Goal: Task Accomplishment & Management: Manage account settings

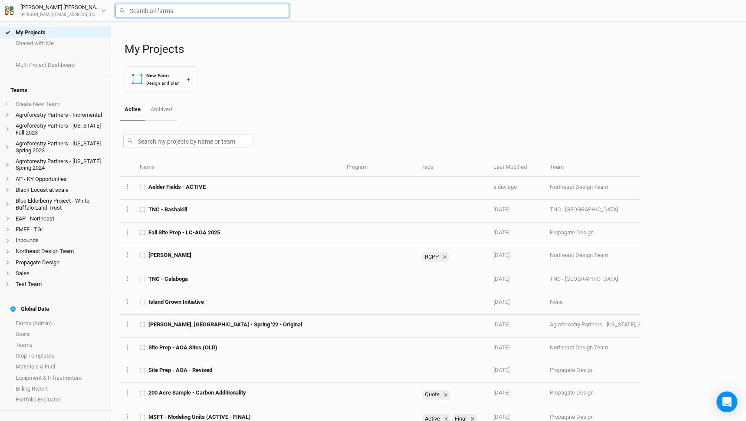
click at [154, 12] on input "text" at bounding box center [203, 10] width 174 height 13
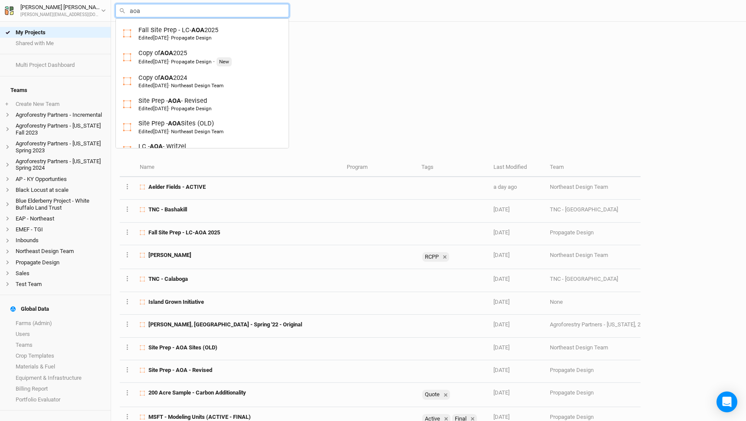
type input "aoa"
click at [388, 128] on div at bounding box center [380, 140] width 521 height 38
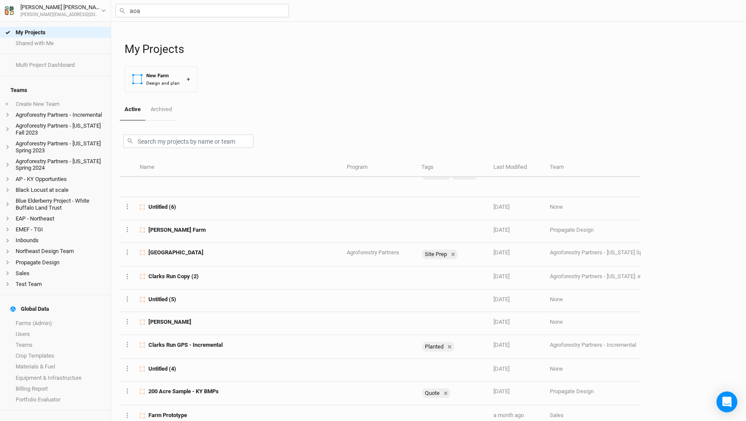
scroll to position [328, 0]
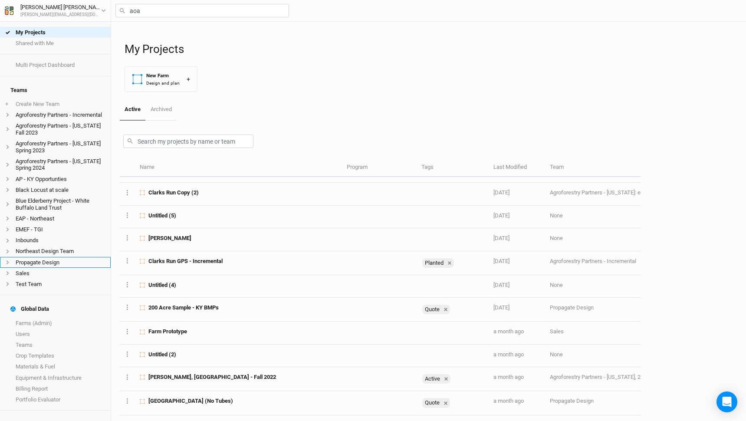
click at [53, 257] on li "Propagate Design" at bounding box center [55, 262] width 111 height 11
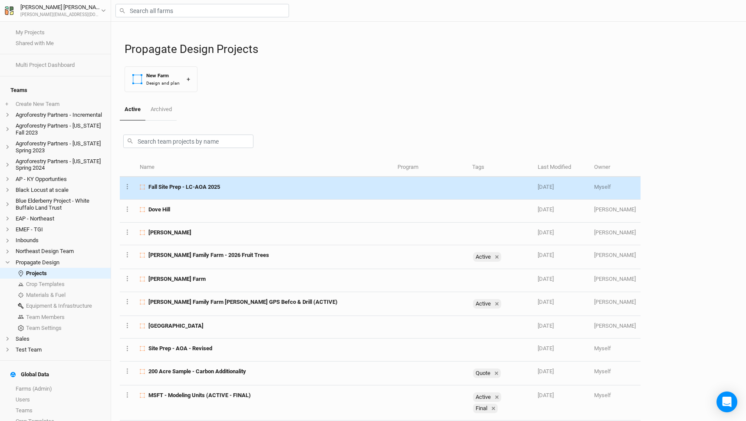
click at [188, 195] on td "Fall Site Prep - LC-AOA 2025" at bounding box center [264, 188] width 258 height 23
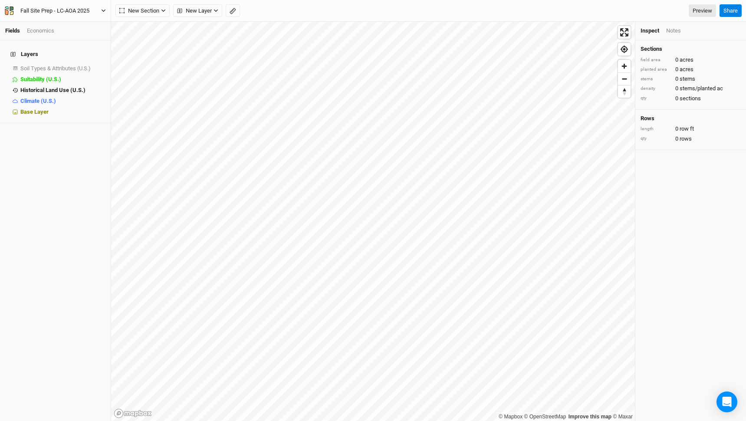
click at [79, 8] on div "Fall Site Prep - LC-AOA 2025" at bounding box center [54, 11] width 69 height 9
click at [79, 35] on button "Project Settings" at bounding box center [72, 35] width 69 height 11
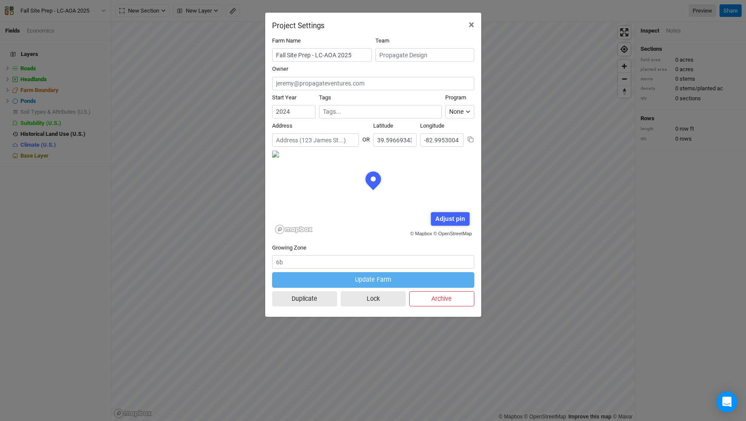
scroll to position [43, 101]
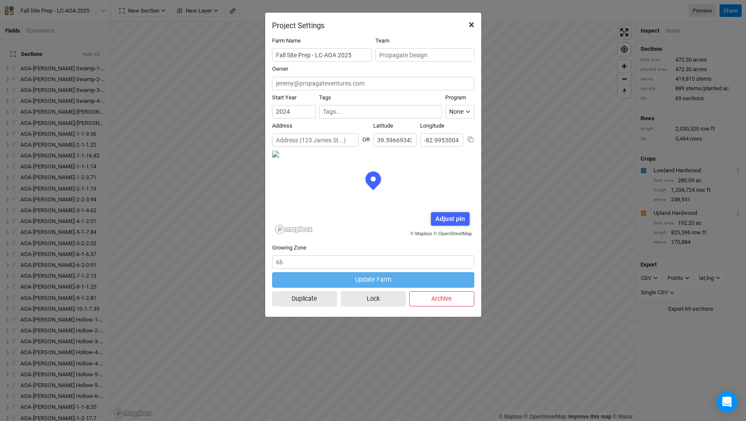
click at [473, 20] on span "×" at bounding box center [472, 25] width 6 height 12
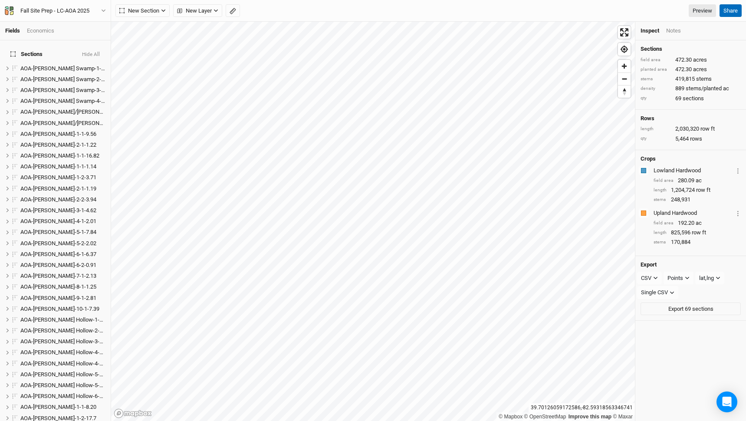
click at [729, 11] on button "Share" at bounding box center [731, 10] width 22 height 13
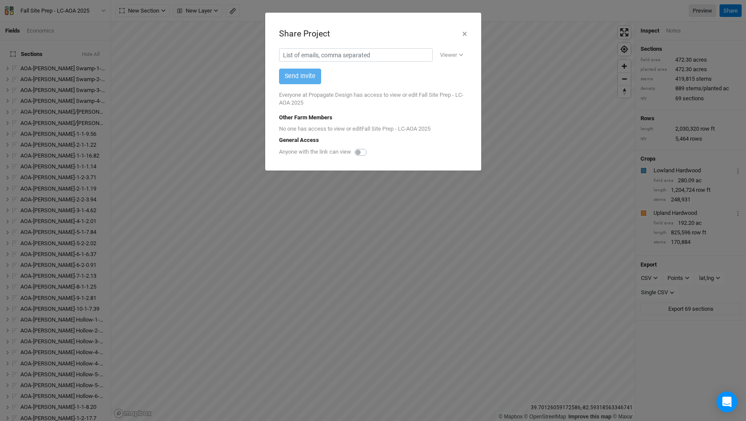
click at [370, 147] on label at bounding box center [370, 147] width 0 height 0
click at [362, 152] on input "checkbox" at bounding box center [358, 151] width 7 height 9
checkbox input "false"
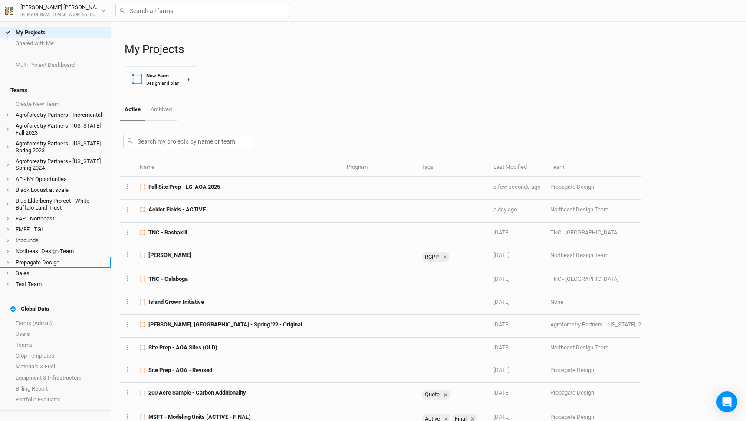
click at [64, 257] on li "Propagate Design" at bounding box center [55, 262] width 111 height 11
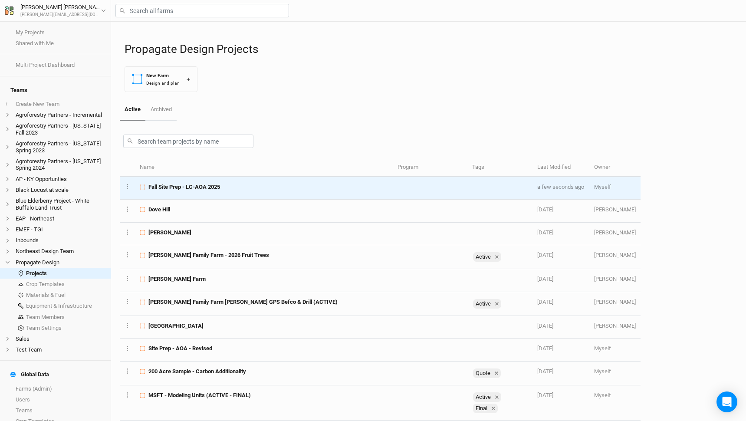
click at [239, 186] on div "Fall Site Prep - LC-AOA 2025" at bounding box center [264, 187] width 248 height 8
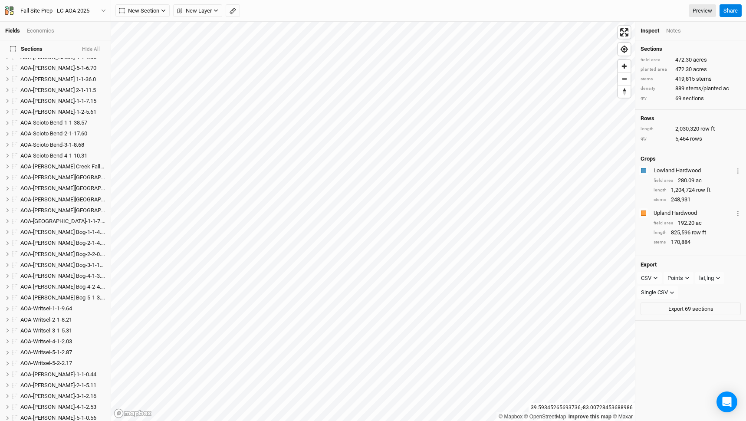
scroll to position [517, 0]
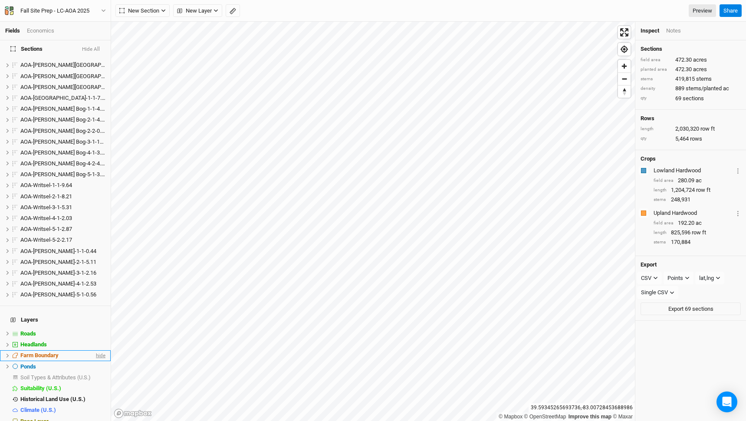
click at [100, 350] on span "hide" at bounding box center [99, 355] width 11 height 11
click at [106, 340] on li "Headlands hide" at bounding box center [55, 345] width 111 height 11
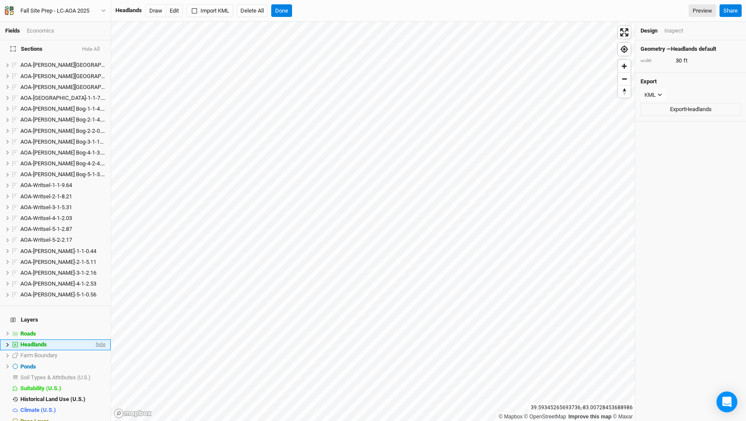
click at [103, 340] on span "hide" at bounding box center [99, 345] width 11 height 11
click at [103, 328] on span "hide" at bounding box center [99, 333] width 11 height 11
click at [98, 361] on span "hide" at bounding box center [99, 366] width 11 height 11
click at [288, 4] on button "Done" at bounding box center [281, 10] width 21 height 13
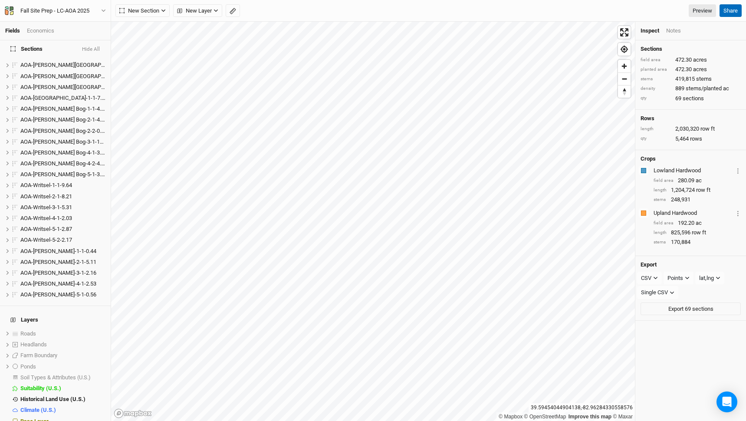
click at [727, 10] on button "Share" at bounding box center [731, 10] width 22 height 13
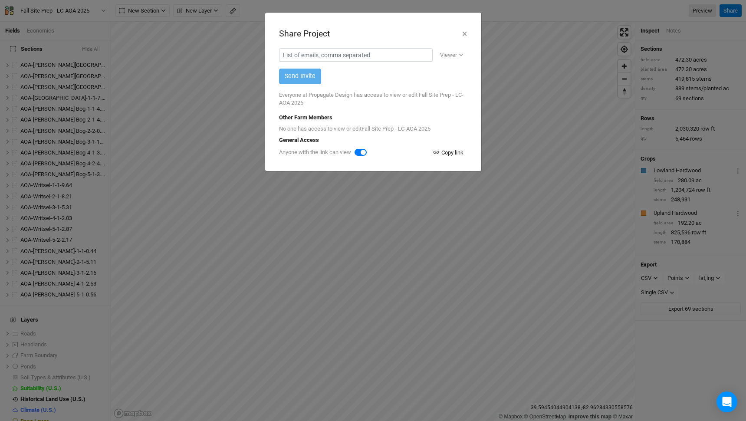
click at [434, 152] on icon "button" at bounding box center [436, 152] width 7 height 7
click at [464, 37] on button "×" at bounding box center [465, 33] width 6 height 15
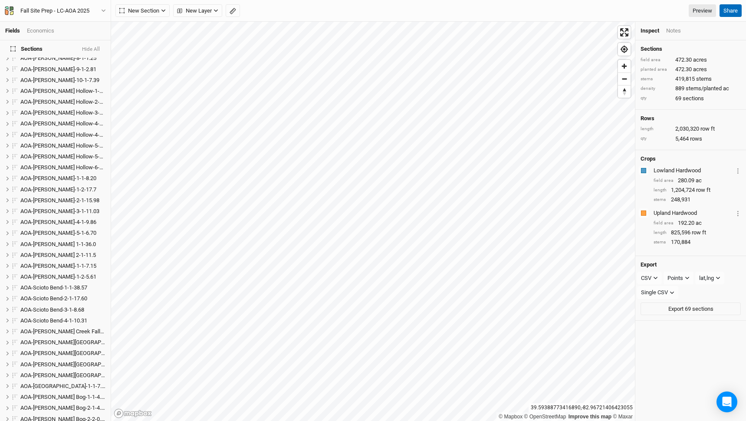
scroll to position [249, 0]
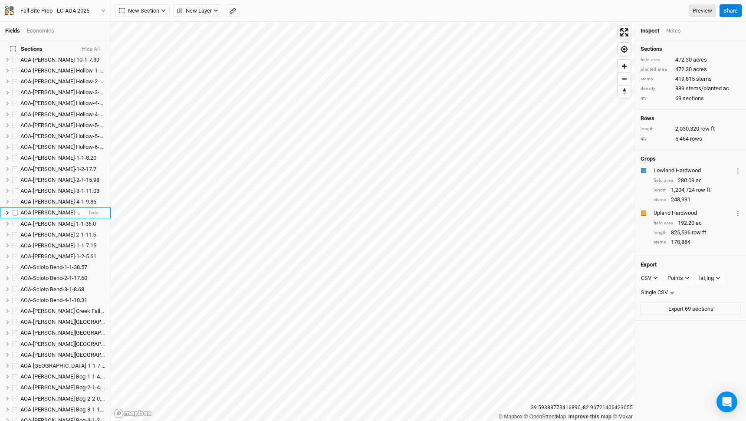
click at [55, 208] on li "AOA-Kibler Fen-5-1-6.70 hide" at bounding box center [55, 213] width 111 height 11
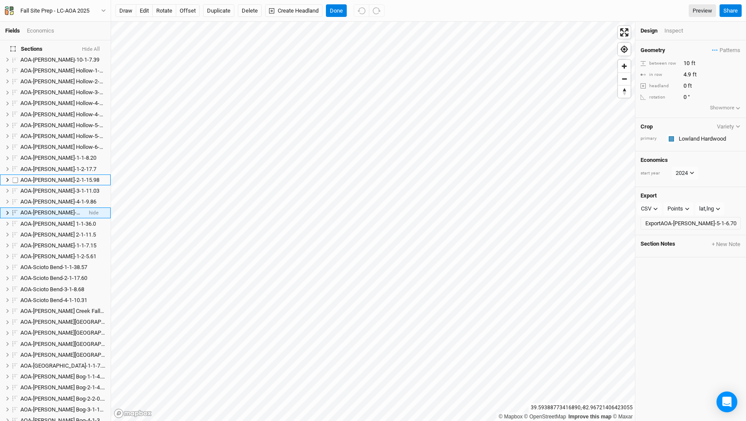
scroll to position [226, 0]
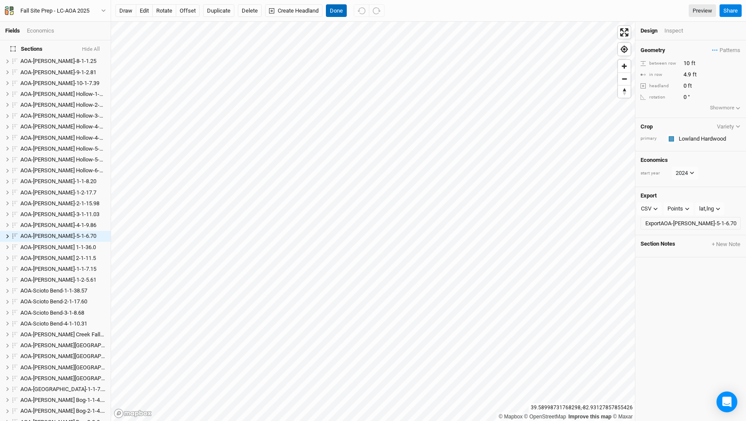
click at [340, 9] on button "Done" at bounding box center [336, 10] width 21 height 13
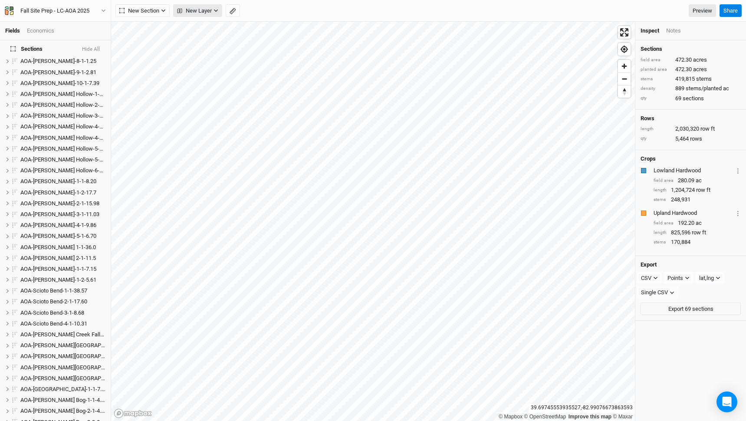
click at [211, 11] on span "New Layer" at bounding box center [194, 11] width 35 height 9
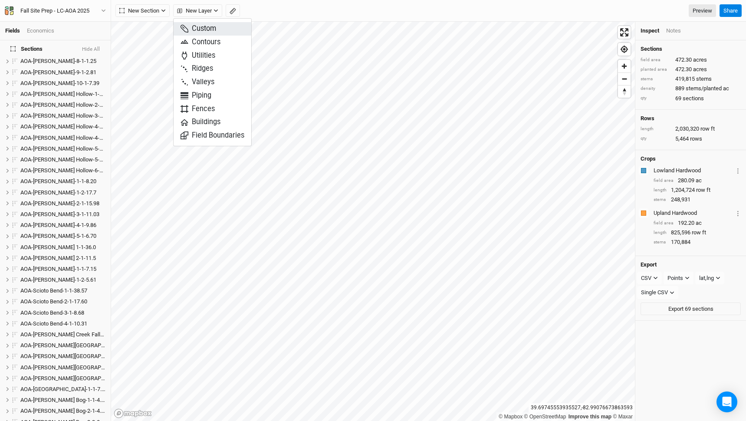
click at [212, 26] on span "Custom" at bounding box center [199, 29] width 36 height 10
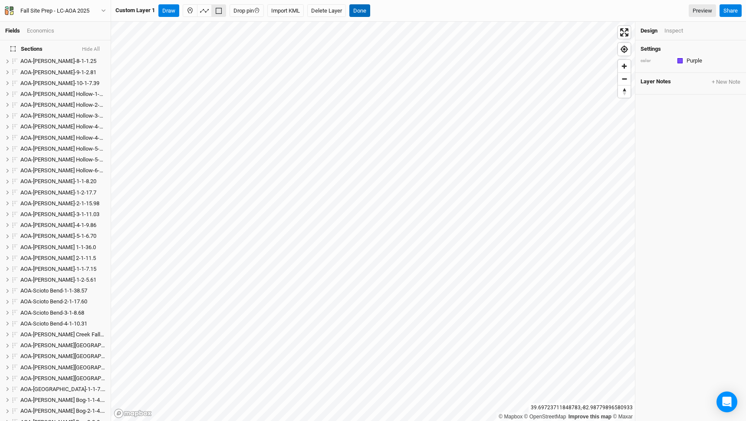
click at [367, 14] on button "Done" at bounding box center [360, 10] width 21 height 13
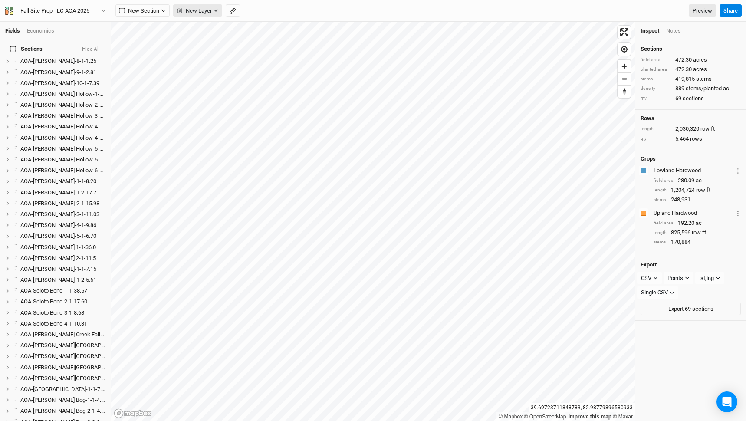
click at [199, 10] on span "New Layer" at bounding box center [194, 11] width 35 height 9
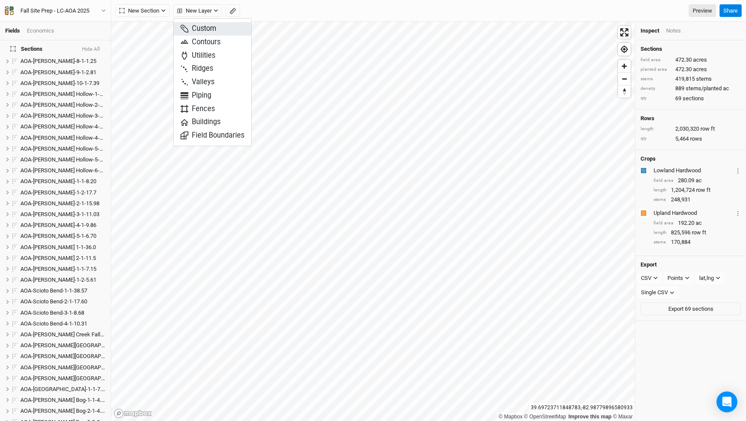
click at [198, 26] on span "Custom" at bounding box center [199, 29] width 36 height 10
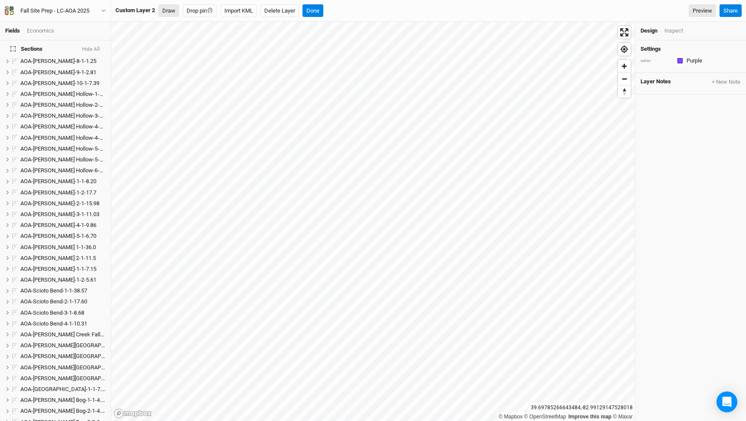
click at [167, 13] on button "Draw" at bounding box center [169, 10] width 21 height 13
click at [219, 10] on icon "button" at bounding box center [219, 11] width 6 height 6
click at [381, 10] on button "Done" at bounding box center [376, 10] width 21 height 13
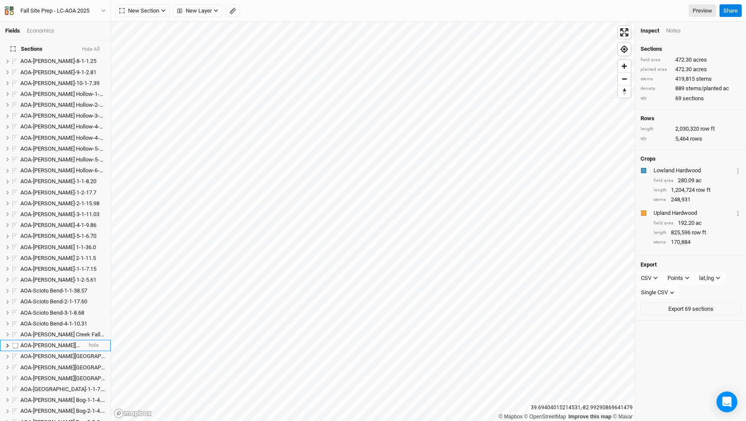
scroll to position [539, 0]
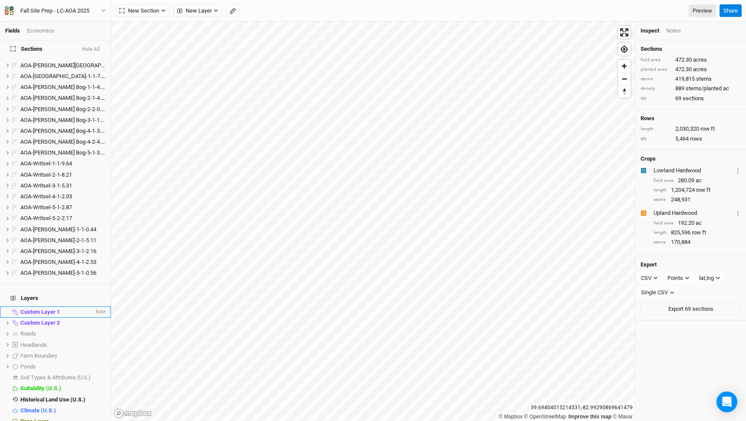
click at [36, 309] on span "Custom Layer 1" at bounding box center [40, 312] width 40 height 7
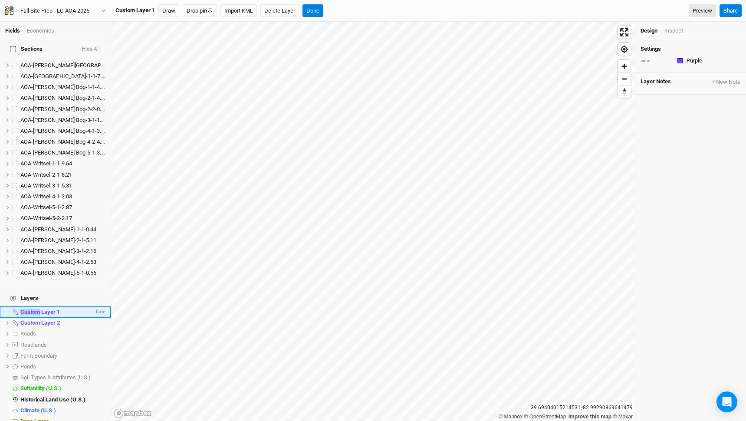
click at [36, 309] on span "Custom Layer 1" at bounding box center [40, 312] width 40 height 7
click at [38, 320] on span "Custom Layer 2" at bounding box center [40, 323] width 40 height 7
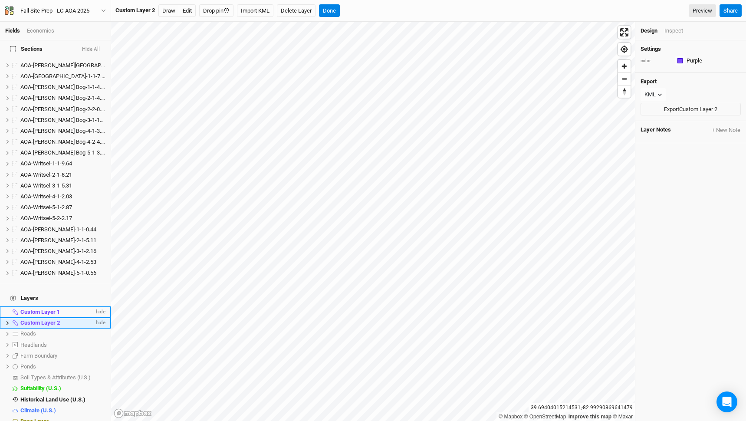
click at [38, 320] on span "Custom Layer 2" at bounding box center [40, 323] width 40 height 7
type input "Gas Lin"
click at [38, 320] on span "Gas Lin" at bounding box center [41, 323] width 43 height 7
click at [49, 319] on input "Gas Lin" at bounding box center [56, 323] width 72 height 8
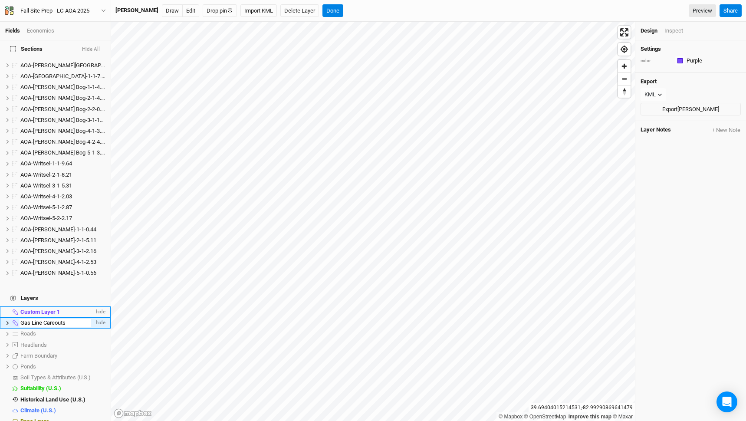
type input "Gas Line Careouts"
click at [223, 12] on button "button" at bounding box center [227, 10] width 15 height 13
click at [386, 11] on button "Done" at bounding box center [383, 10] width 21 height 13
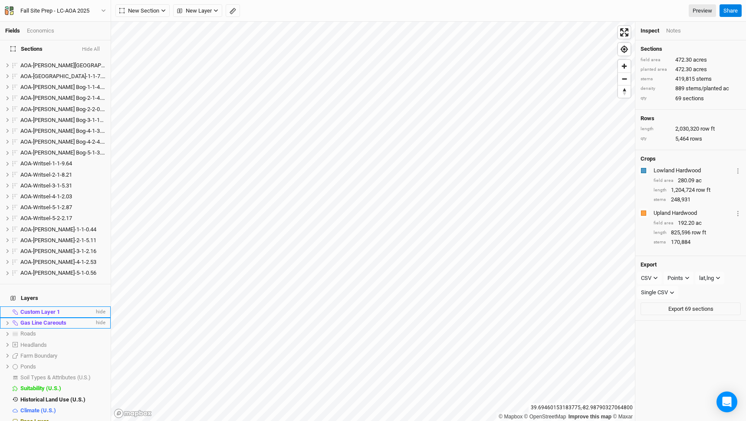
click at [50, 318] on li "Gas Line Careouts hide" at bounding box center [55, 323] width 111 height 11
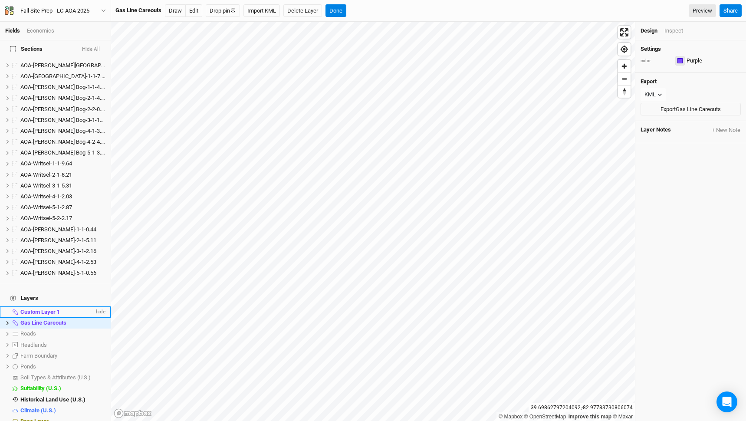
click at [678, 59] on div "button" at bounding box center [680, 60] width 5 height 5
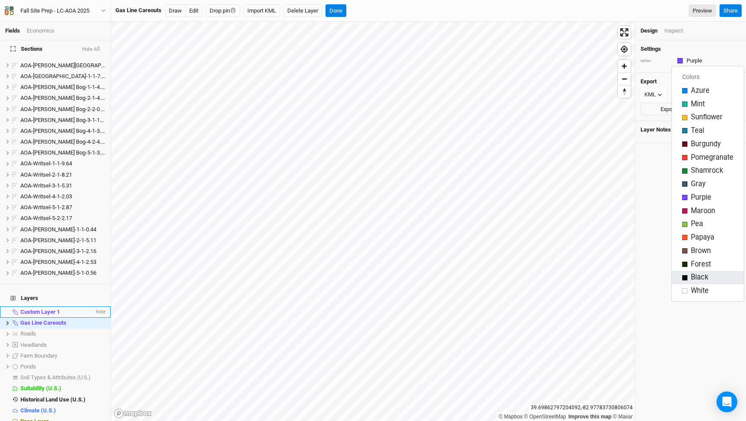
click at [686, 279] on div "button" at bounding box center [685, 277] width 5 height 5
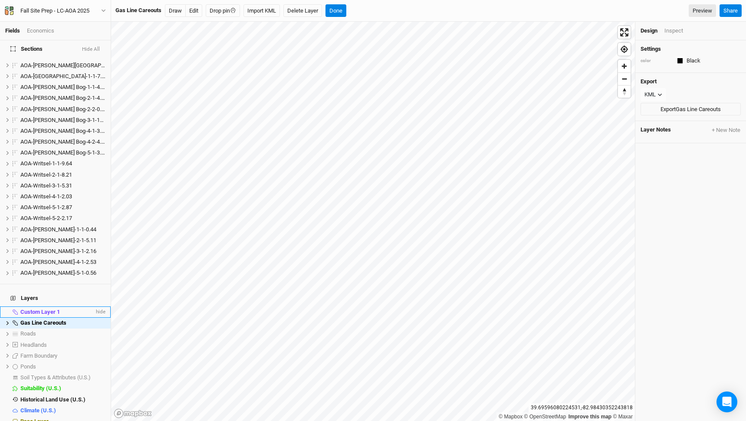
click at [674, 63] on div "color Black Colors Azure Mint Sunflower Teal Burgundy Pomegranate Shamrock Gray…" at bounding box center [691, 61] width 100 height 10
click at [677, 63] on button "button" at bounding box center [681, 61] width 10 height 10
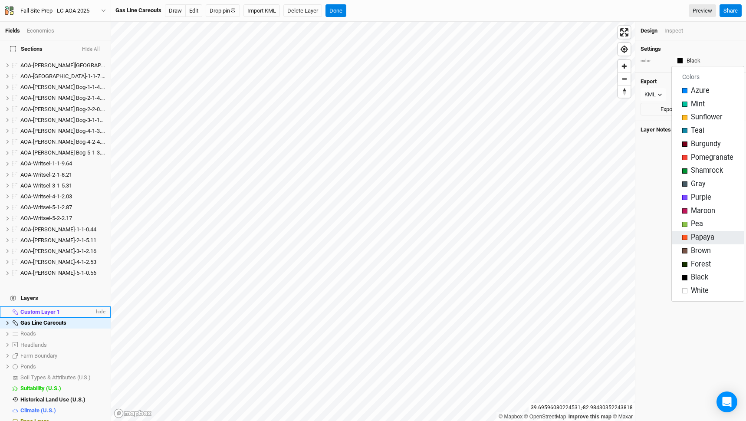
click at [686, 242] on button "Papaya" at bounding box center [708, 237] width 72 height 13
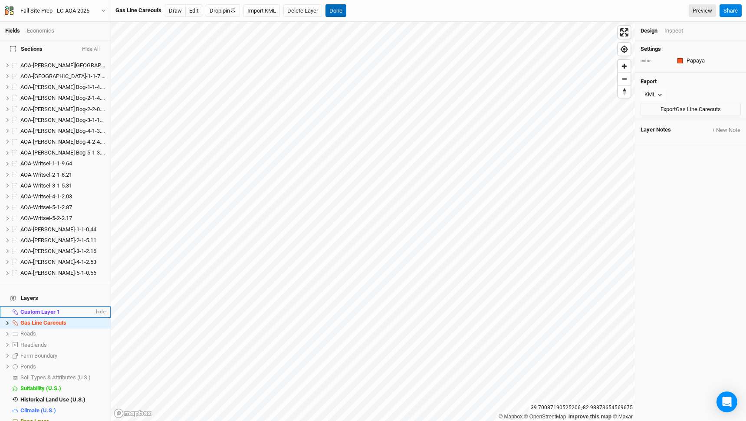
click at [340, 12] on button "Done" at bounding box center [336, 10] width 21 height 13
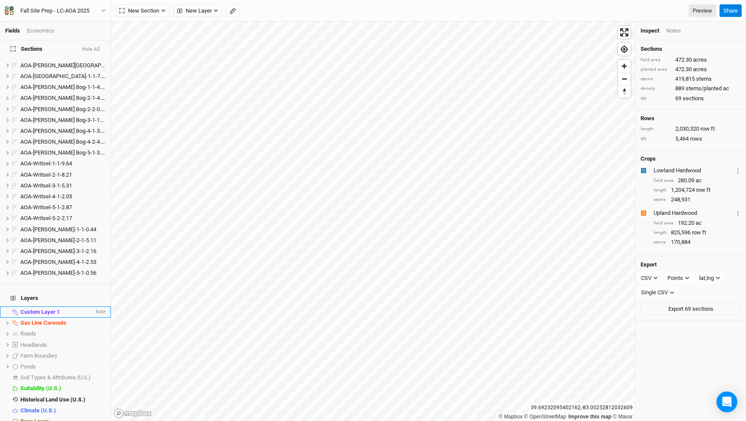
click at [53, 309] on span "Custom Layer 1" at bounding box center [40, 312] width 40 height 7
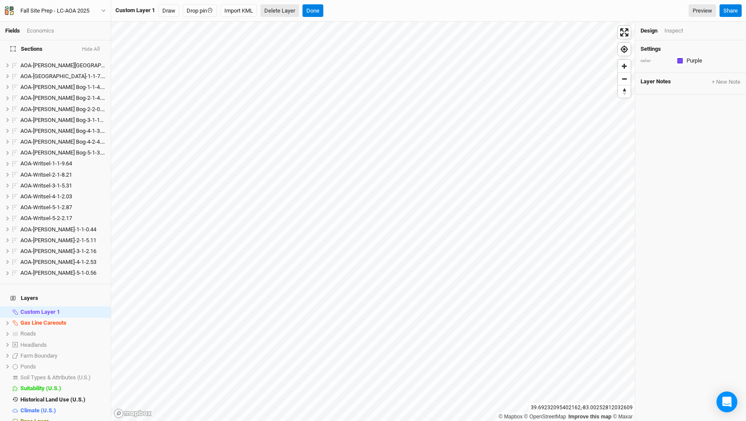
click at [281, 10] on button "Delete Layer" at bounding box center [280, 10] width 39 height 13
click at [319, 13] on button "Confirm" at bounding box center [315, 10] width 27 height 13
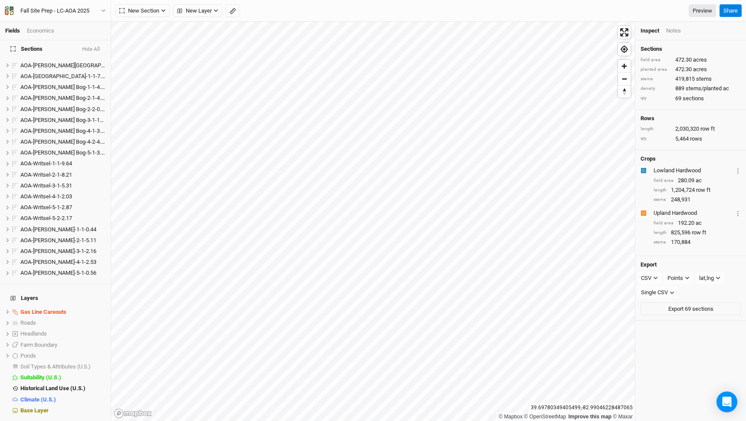
scroll to position [528, 0]
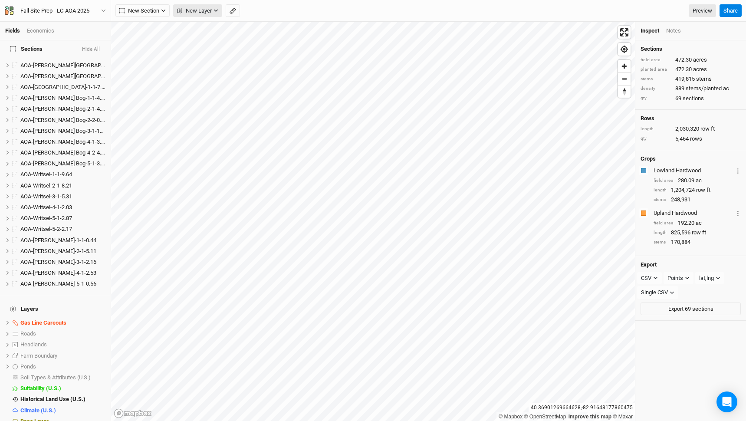
click at [205, 12] on span "New Layer" at bounding box center [194, 11] width 35 height 9
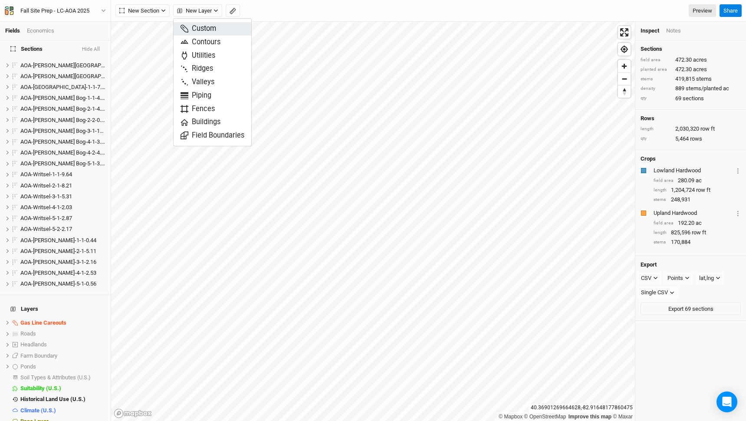
click at [203, 27] on span "Custom" at bounding box center [199, 29] width 36 height 10
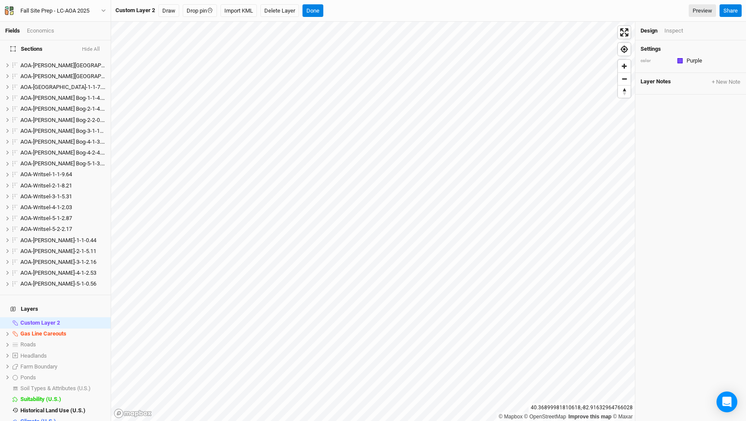
scroll to position [539, 0]
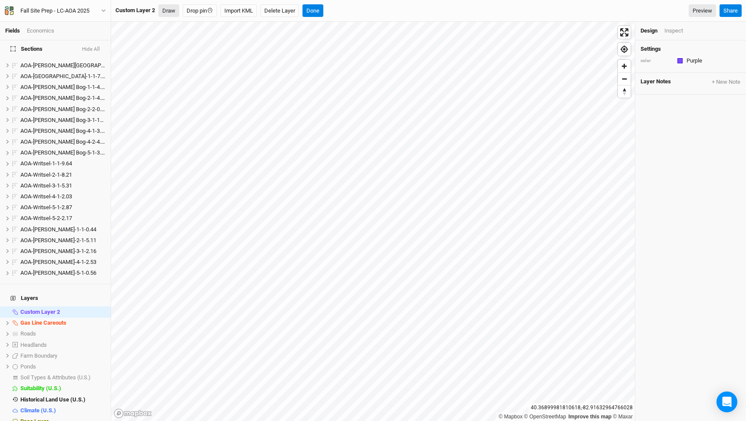
click at [166, 11] on button "Draw" at bounding box center [169, 10] width 21 height 13
click at [361, 13] on button "Done" at bounding box center [360, 10] width 21 height 13
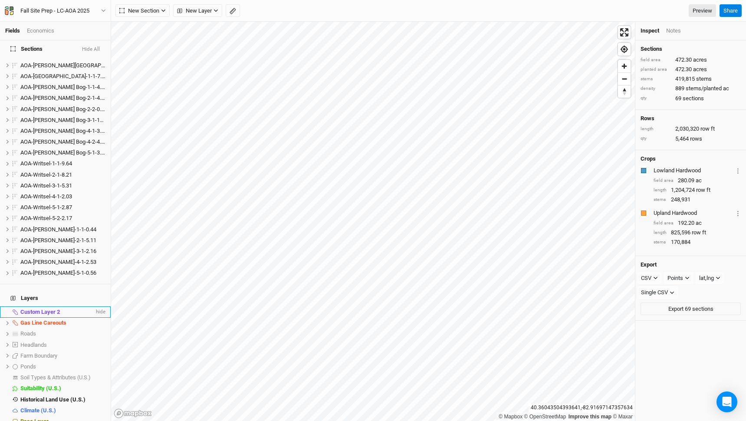
click at [42, 309] on span "Custom Layer 2" at bounding box center [40, 312] width 40 height 7
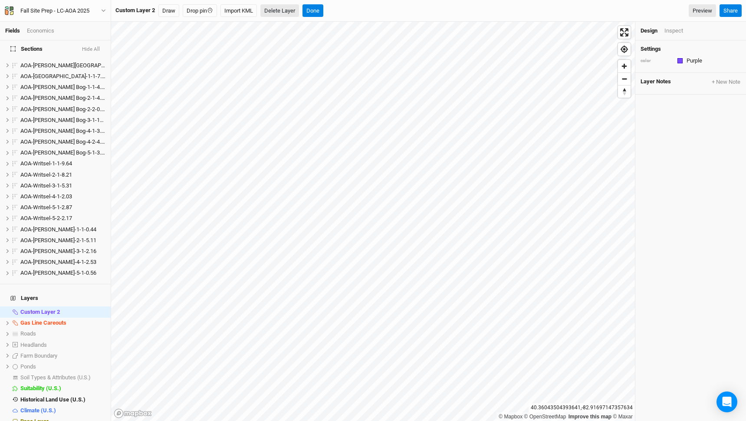
click at [272, 10] on button "Delete Layer" at bounding box center [280, 10] width 39 height 13
click at [322, 9] on button "Confirm" at bounding box center [315, 10] width 27 height 13
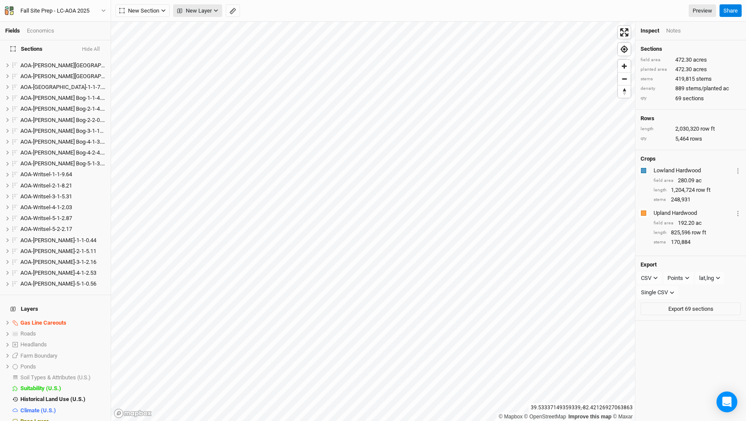
click at [205, 11] on span "New Layer" at bounding box center [194, 11] width 35 height 9
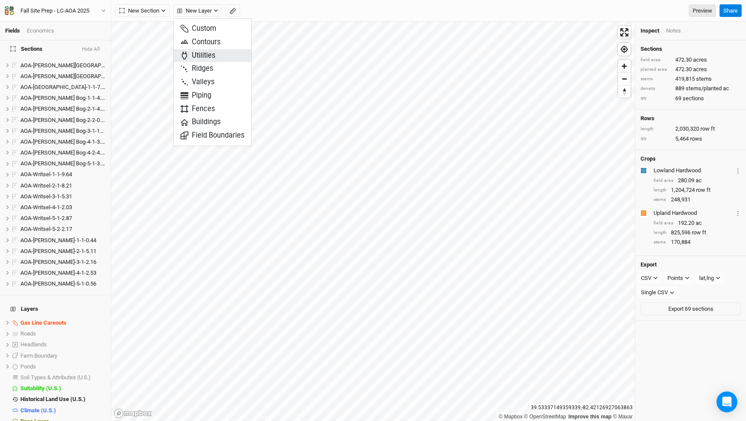
click at [201, 54] on span "Utilities" at bounding box center [198, 56] width 35 height 10
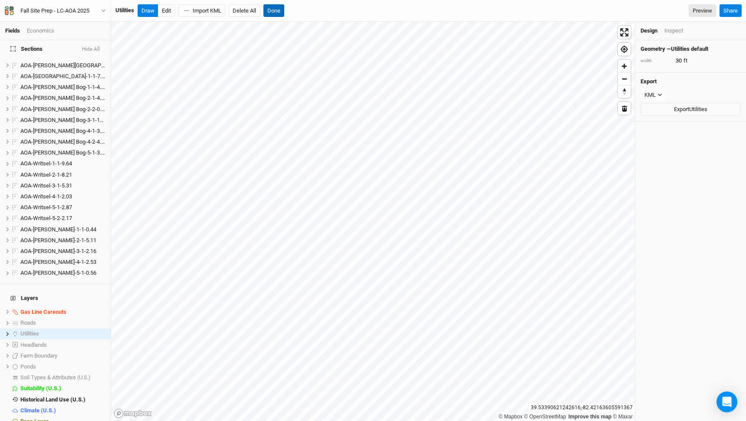
click at [277, 7] on button "Done" at bounding box center [274, 10] width 21 height 13
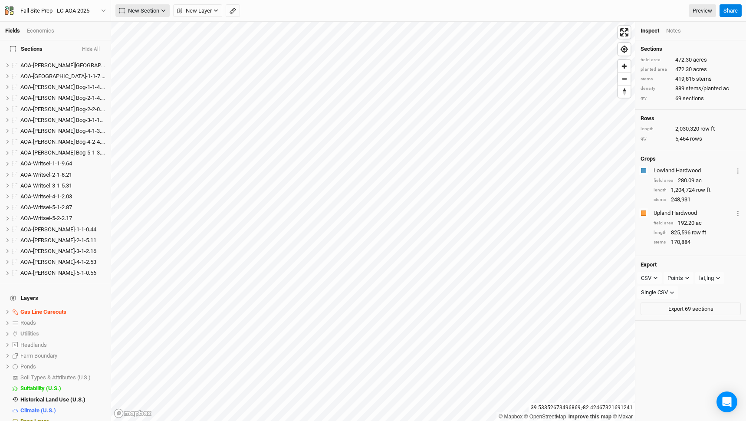
click at [159, 7] on span "New Section" at bounding box center [139, 11] width 40 height 9
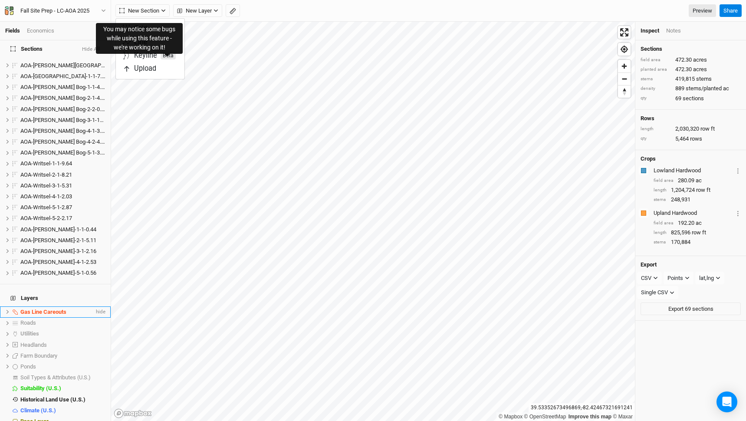
click at [39, 309] on span "Gas Line Careouts" at bounding box center [43, 312] width 46 height 7
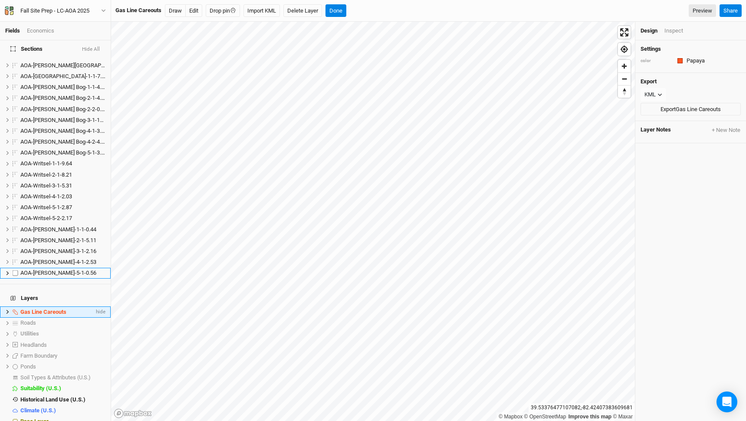
click at [40, 309] on span "Gas Line Careouts" at bounding box center [43, 312] width 46 height 7
click at [43, 308] on input "Gas Line Careouts" at bounding box center [56, 312] width 72 height 8
type input "Gas Line / Other Careouts"
click at [78, 309] on span "Gas Line / Other Careouts" at bounding box center [52, 312] width 65 height 7
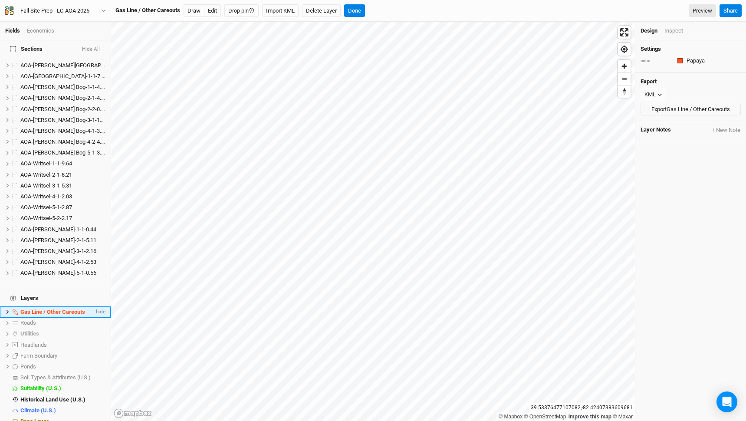
click at [78, 309] on span "Gas Line / Other Careouts" at bounding box center [52, 312] width 65 height 7
click at [76, 308] on input "Gas Line / Other Careouts" at bounding box center [56, 312] width 72 height 8
type input "Gas Line / Other Carveouts"
click at [201, 10] on button "Draw" at bounding box center [197, 10] width 21 height 13
click at [405, 13] on button "Done" at bounding box center [404, 10] width 21 height 13
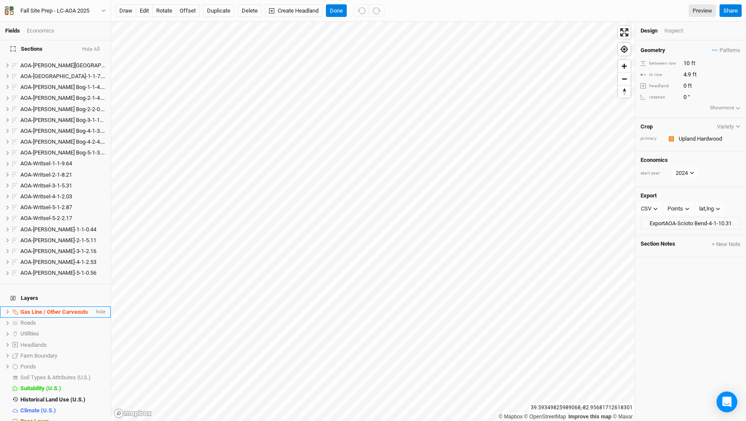
scroll to position [314, 0]
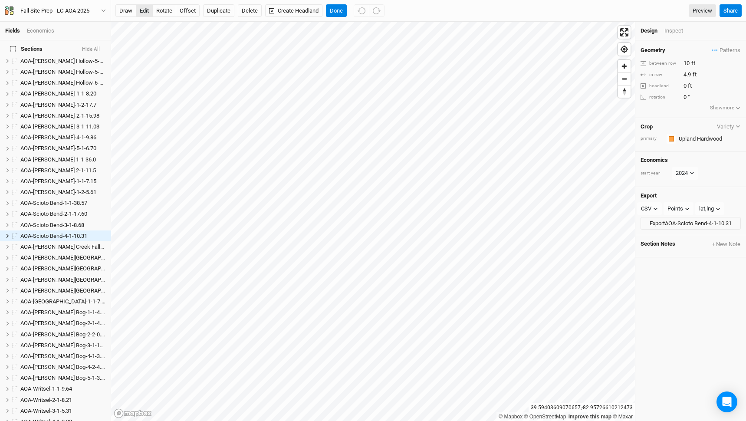
click at [146, 13] on button "edit" at bounding box center [144, 10] width 17 height 13
click at [346, 11] on button "Done" at bounding box center [336, 10] width 21 height 13
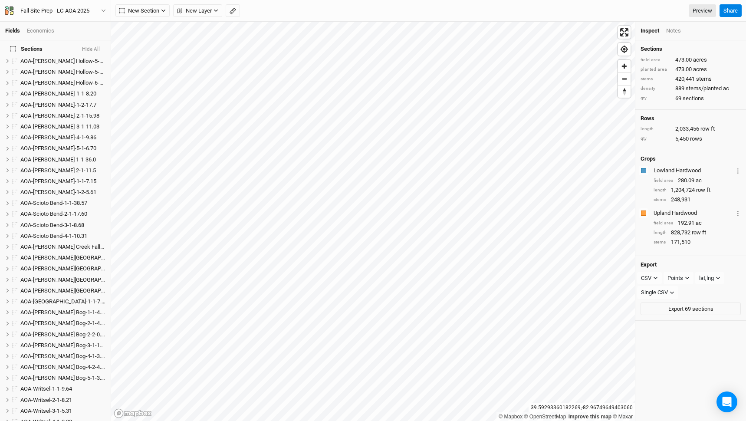
scroll to position [539, 0]
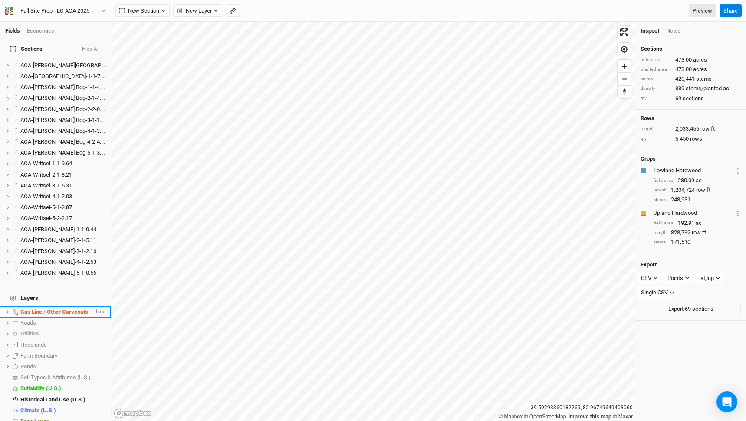
click at [59, 309] on span "Gas Line / Other Carveouts" at bounding box center [54, 312] width 68 height 7
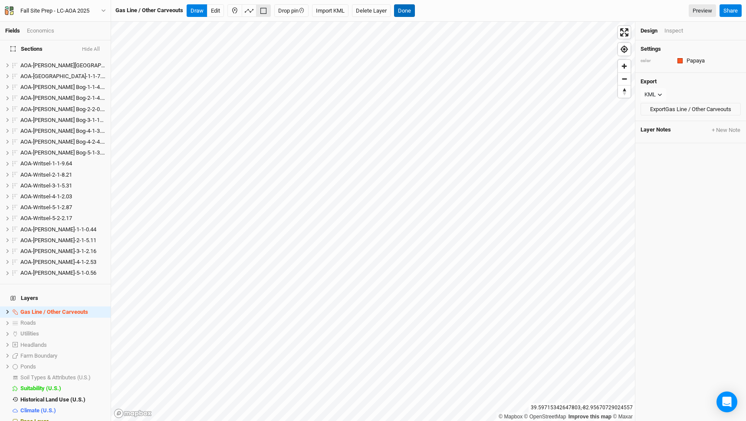
click at [415, 13] on button "Done" at bounding box center [404, 10] width 21 height 13
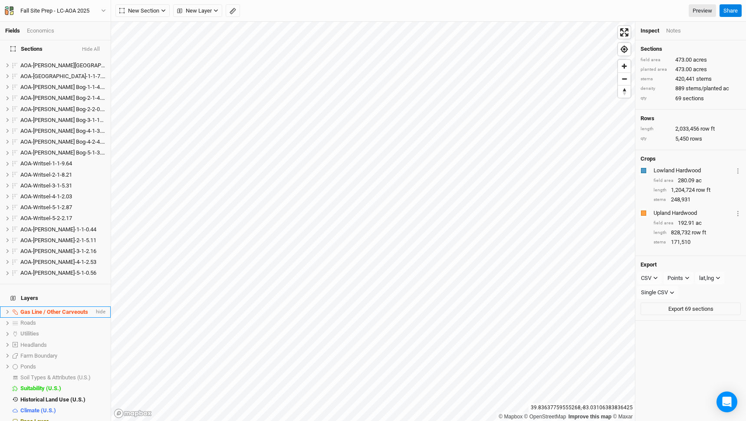
click at [50, 309] on span "Gas Line / Other Carveouts" at bounding box center [54, 312] width 68 height 7
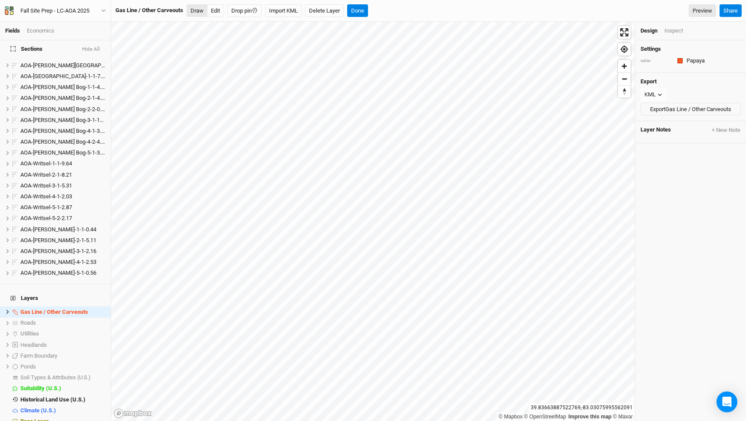
click at [199, 8] on button "Draw" at bounding box center [197, 10] width 21 height 13
click at [406, 7] on button "Done" at bounding box center [404, 10] width 21 height 13
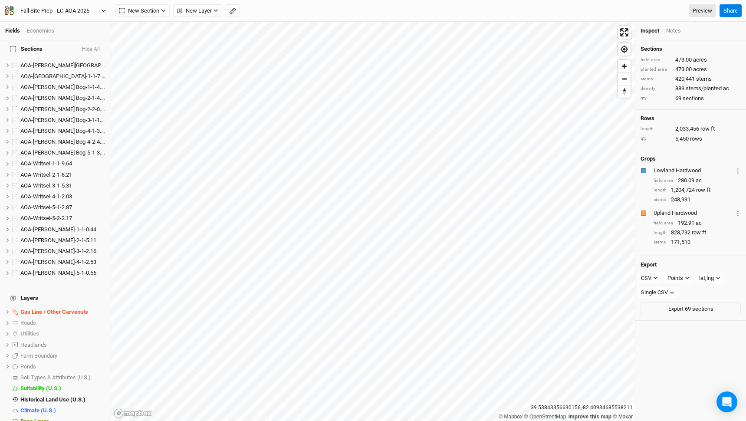
click at [86, 13] on div "Fall Site Prep - LC-AOA 2025" at bounding box center [54, 11] width 69 height 9
click at [77, 33] on button "Project Settings" at bounding box center [72, 35] width 69 height 11
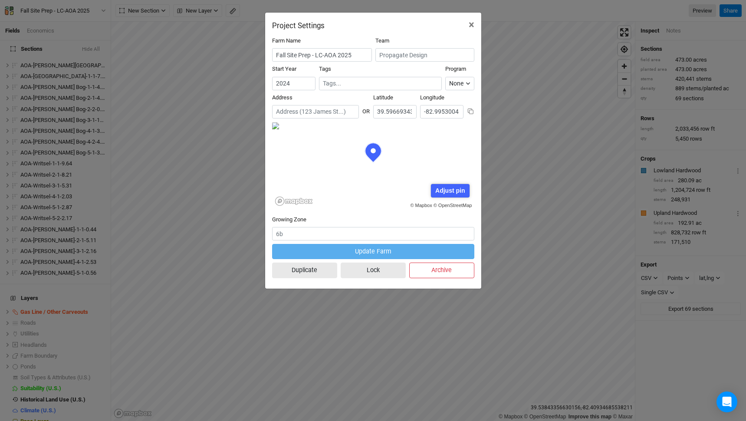
scroll to position [43, 101]
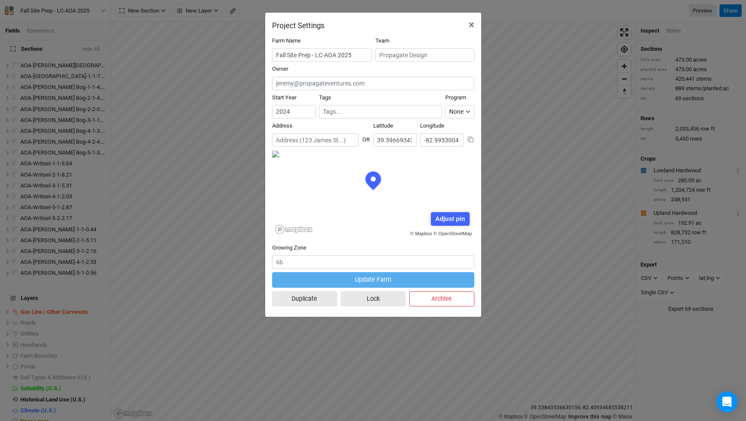
click at [353, 109] on input "text" at bounding box center [381, 111] width 116 height 9
type input "Fi"
type input "Final"
click at [350, 129] on div "Final" at bounding box center [381, 129] width 102 height 8
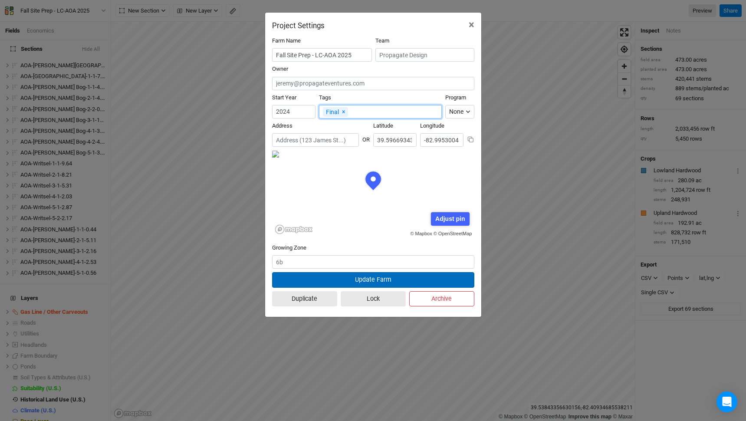
click at [429, 277] on button "Update Farm" at bounding box center [373, 279] width 202 height 15
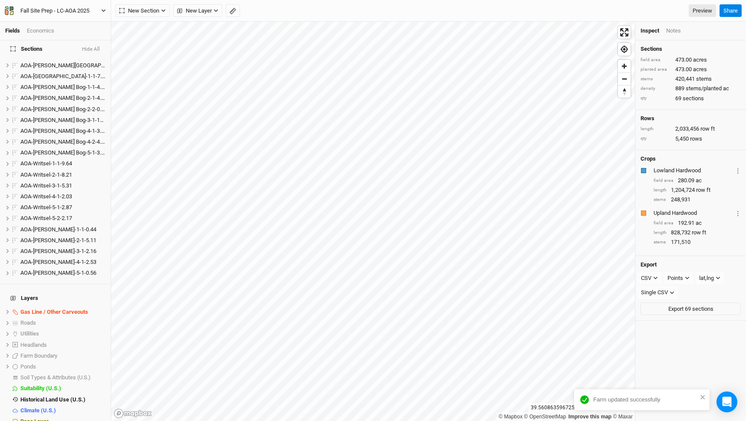
click at [89, 7] on div "Fall Site Prep - LC-AOA 2025" at bounding box center [54, 11] width 69 height 9
click at [70, 34] on button "Project Settings" at bounding box center [72, 35] width 69 height 11
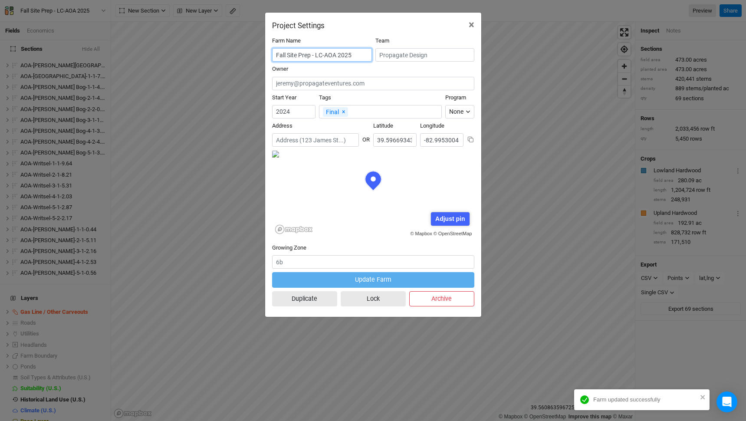
click at [358, 55] on body "Farm updated successfully Fields Economics Sections Hide All AOA-Cackley Swamp-…" at bounding box center [373, 210] width 746 height 421
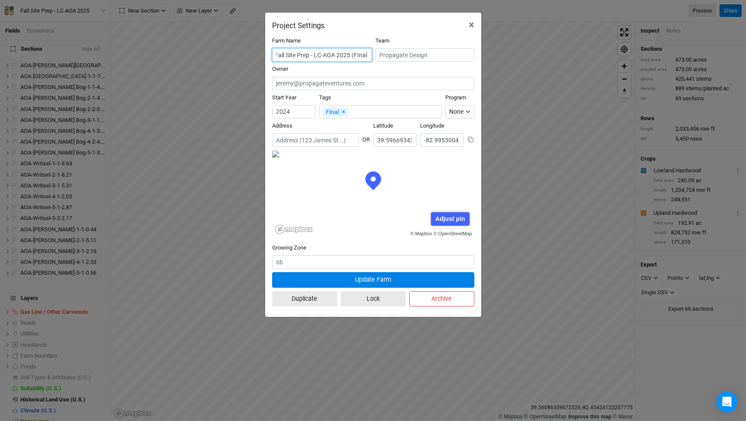
scroll to position [0, 3]
type input "Fall Site Prep - LC-AOA 2025 (FInal)"
click at [380, 276] on button "Update Farm" at bounding box center [373, 279] width 202 height 15
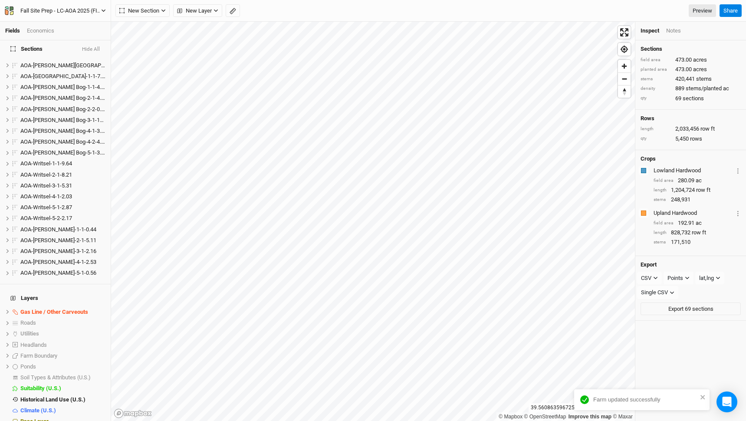
click at [92, 9] on div "Fall Site Prep - LC-AOA 2025 (FInal)" at bounding box center [60, 11] width 81 height 9
click at [83, 23] on button "Back" at bounding box center [72, 24] width 69 height 11
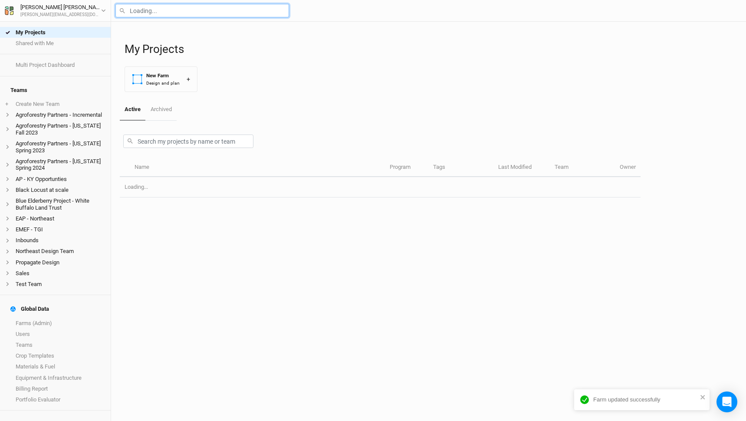
click at [164, 8] on input "text" at bounding box center [203, 10] width 174 height 13
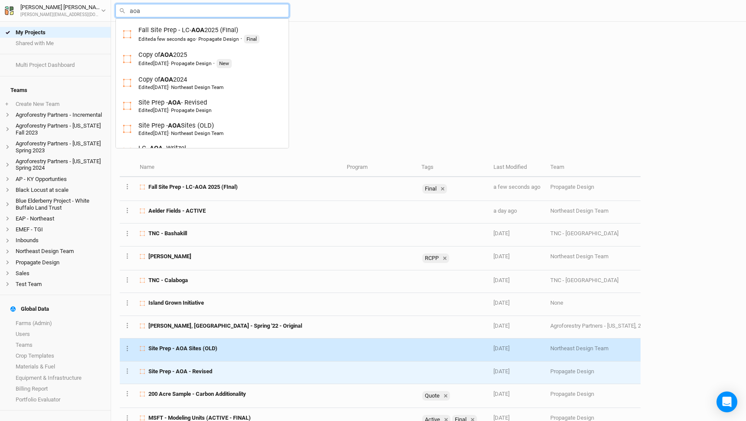
type input "aoa"
click at [231, 367] on td "Site Prep - AOA - Revised" at bounding box center [238, 373] width 207 height 23
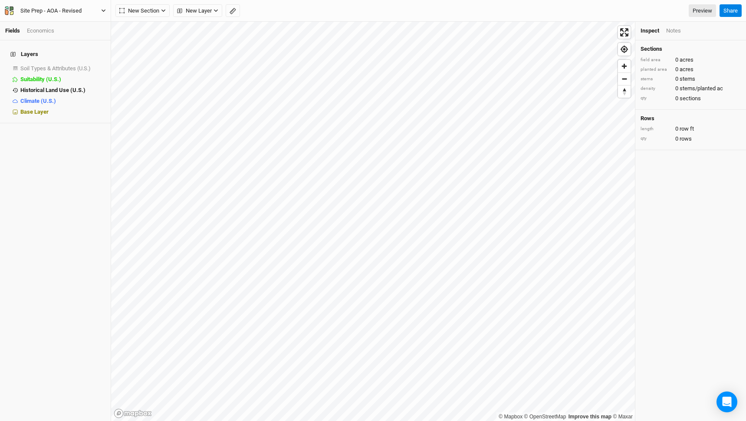
click at [77, 11] on div "Site Prep - AOA - Revised" at bounding box center [50, 11] width 61 height 9
click at [69, 10] on input "Site Prep - AOA - Revised" at bounding box center [56, 11] width 72 height 10
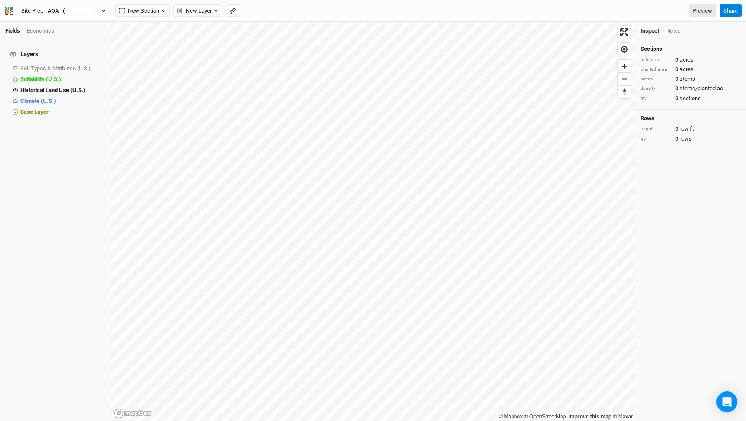
scroll to position [0, 0]
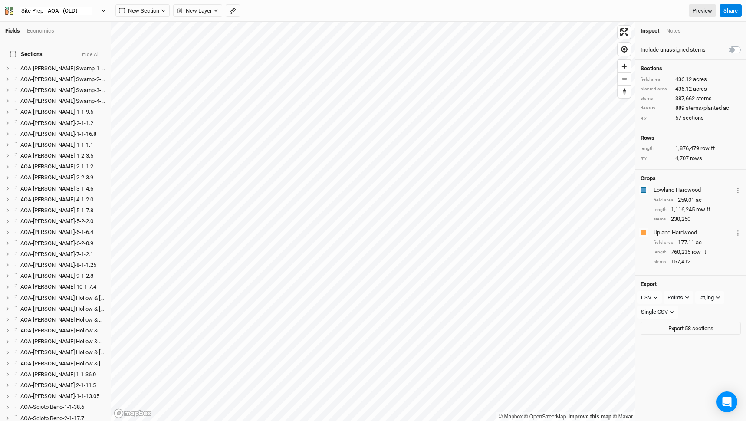
type input "Site Prep - AOA - (OLD)"
click at [88, 13] on button "Site Prep - AOA - (OLD)" at bounding box center [55, 11] width 102 height 10
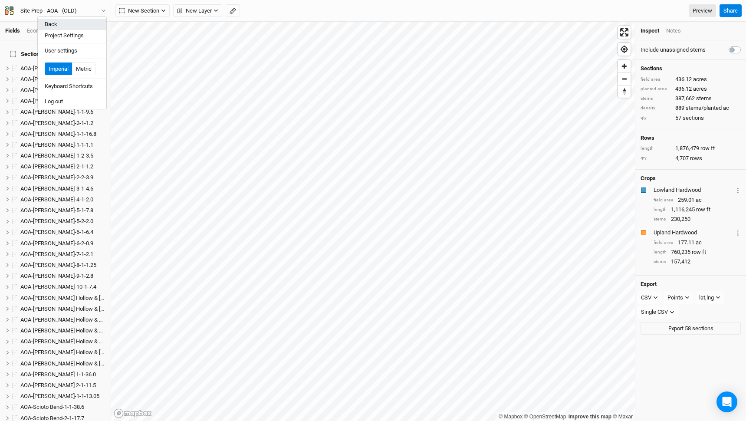
click at [76, 27] on button "Back" at bounding box center [72, 24] width 69 height 11
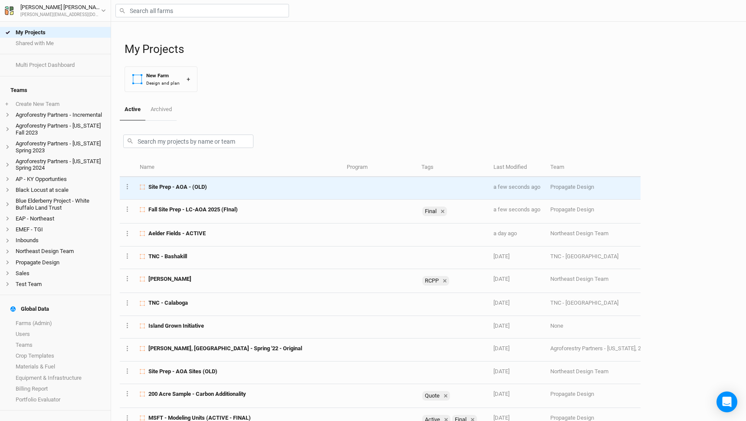
click at [222, 185] on div "Site Prep - AOA - (OLD)" at bounding box center [238, 187] width 197 height 8
click at [128, 186] on icon "Layer 1" at bounding box center [127, 186] width 1 height 5
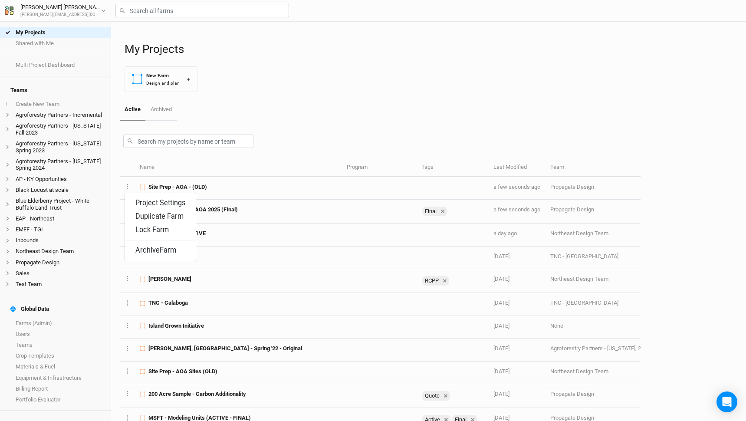
click at [318, 139] on div at bounding box center [380, 140] width 521 height 38
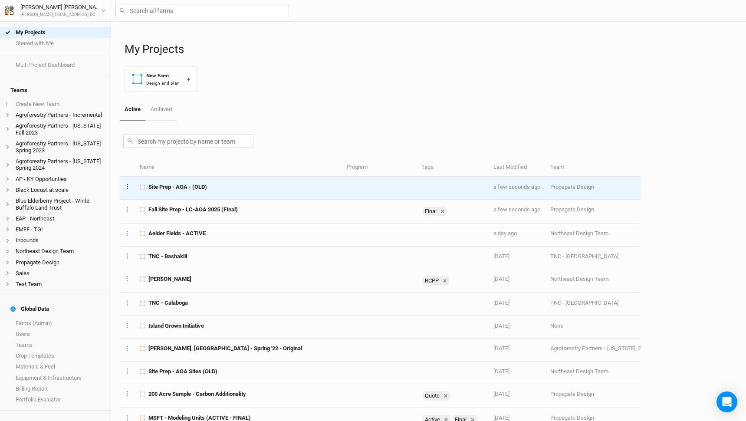
click at [128, 188] on button "Layer 1" at bounding box center [128, 187] width 6 height 10
click at [161, 252] on button "Archive Farm" at bounding box center [160, 250] width 71 height 13
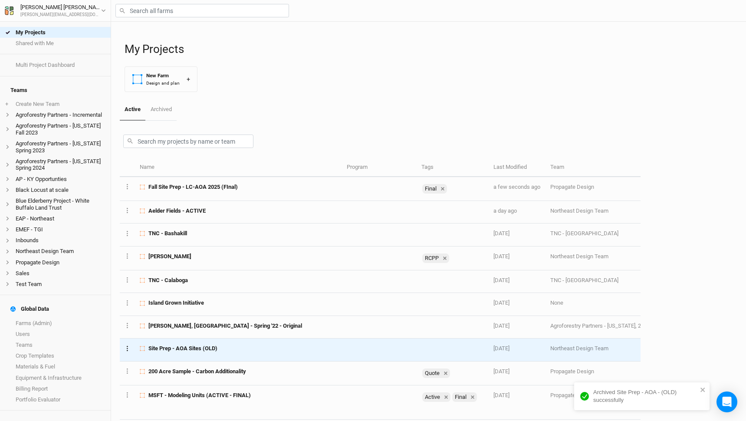
click at [129, 348] on button "Layer 1" at bounding box center [128, 348] width 6 height 10
click at [170, 333] on button "Archive Farm" at bounding box center [160, 332] width 71 height 13
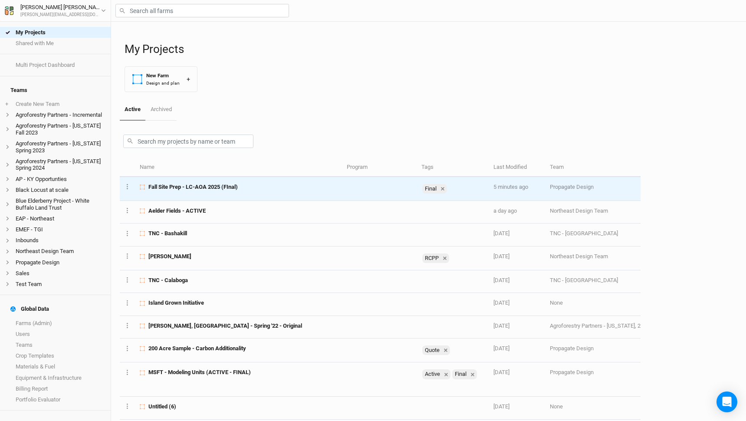
click at [209, 186] on span "Fall Site Prep - LC-AOA 2025 (FInal)" at bounding box center [193, 187] width 89 height 8
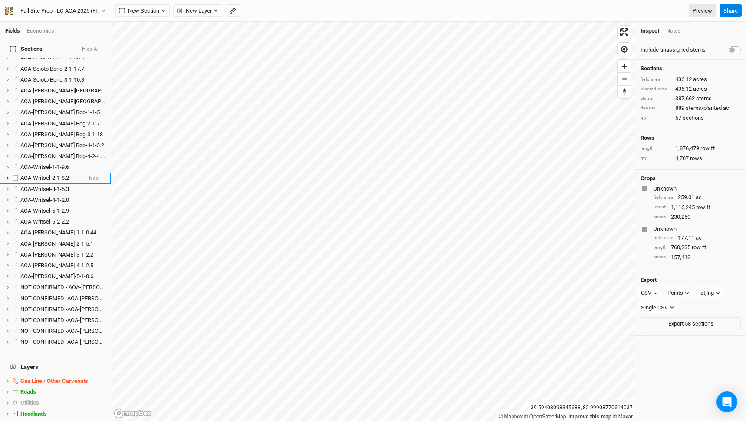
scroll to position [358, 0]
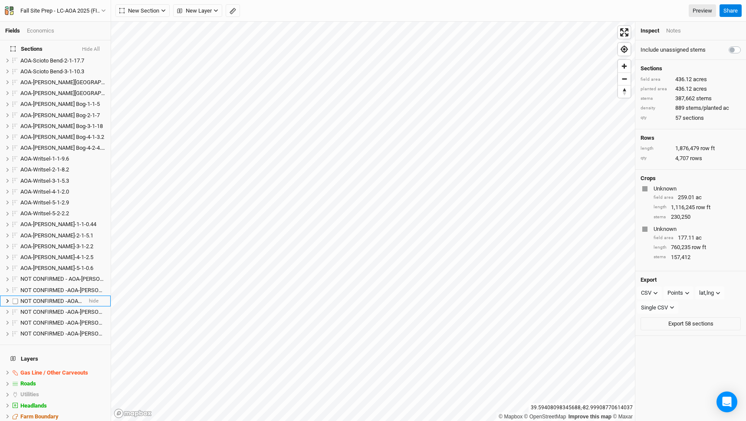
click at [51, 298] on span "NOT CONFIRMED -AOA-[PERSON_NAME]-1-2-17.7" at bounding box center [81, 301] width 123 height 7
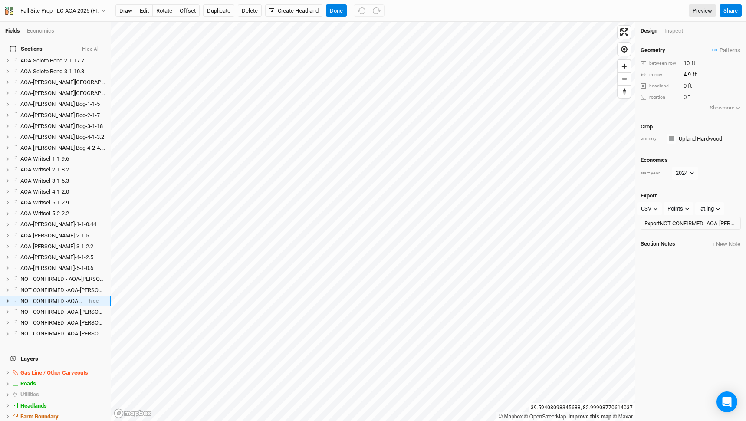
scroll to position [419, 0]
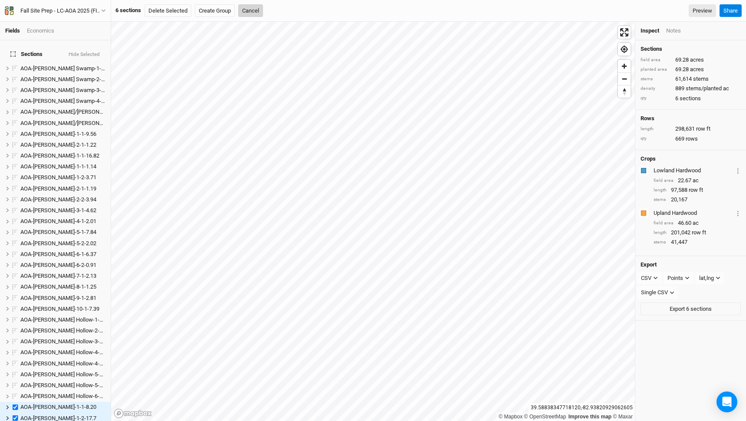
click at [250, 10] on button "Cancel" at bounding box center [250, 10] width 25 height 13
click at [94, 8] on div "Fall Site Prep - LC-AOA 2025 (FInal)" at bounding box center [60, 11] width 81 height 9
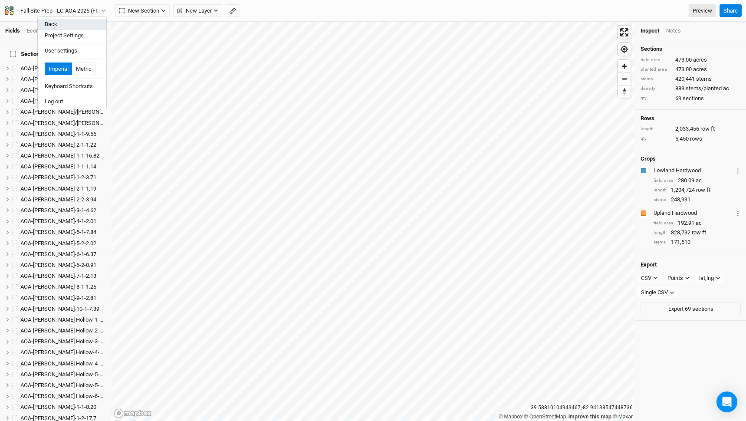
click at [78, 20] on button "Back" at bounding box center [72, 24] width 69 height 11
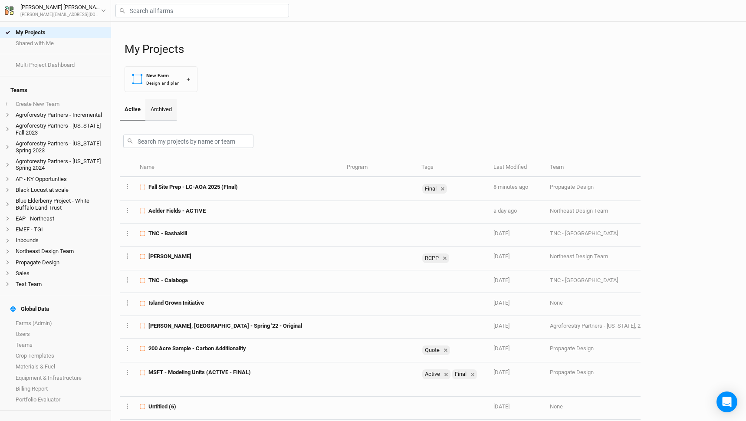
click at [166, 108] on link "Archived" at bounding box center [160, 110] width 31 height 22
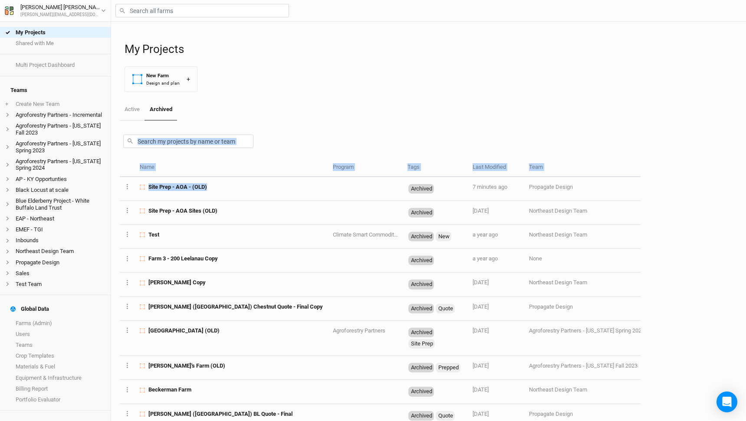
drag, startPoint x: 212, startPoint y: 187, endPoint x: 324, endPoint y: 120, distance: 130.1
click at [324, 120] on div "Active Archived Name Program Tags Last Modified Team Owner Layer 1 Project Sett…" at bounding box center [380, 260] width 521 height 322
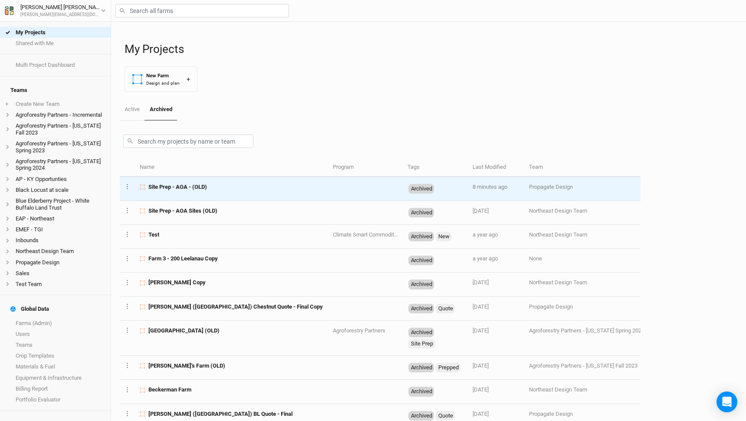
click at [328, 193] on td at bounding box center [365, 189] width 75 height 24
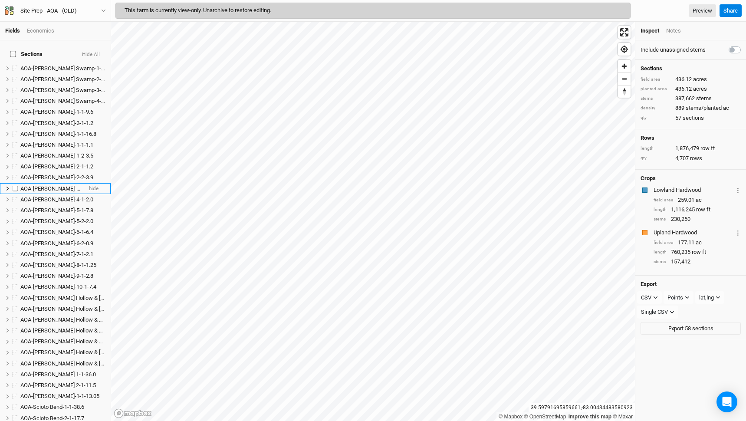
scroll to position [419, 0]
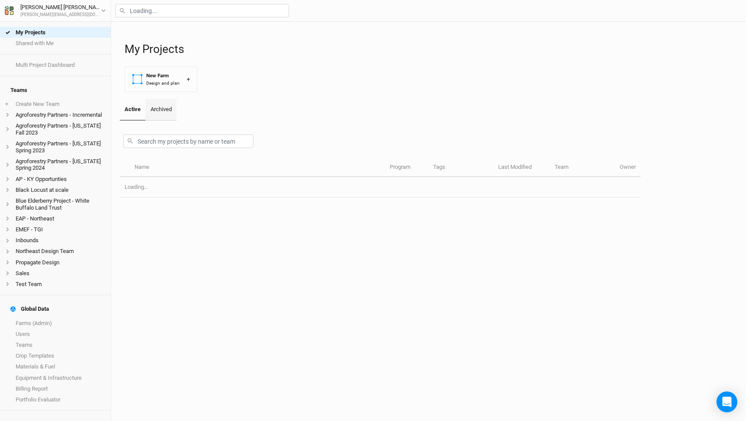
click at [161, 117] on link "Archived" at bounding box center [160, 110] width 31 height 22
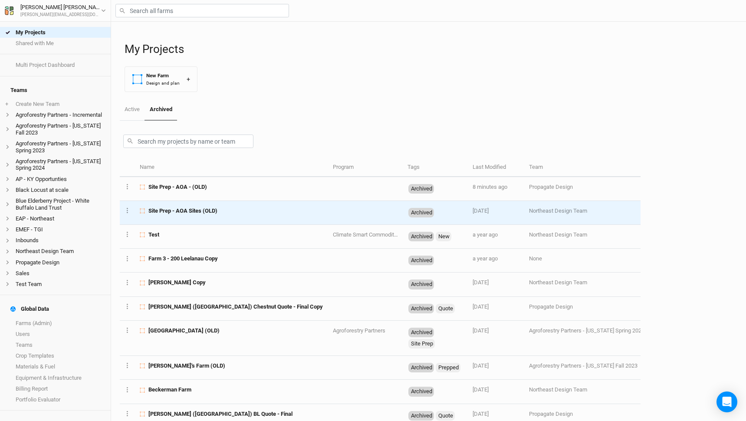
click at [281, 212] on div "Site Prep - AOA Sites (OLD)" at bounding box center [231, 211] width 183 height 8
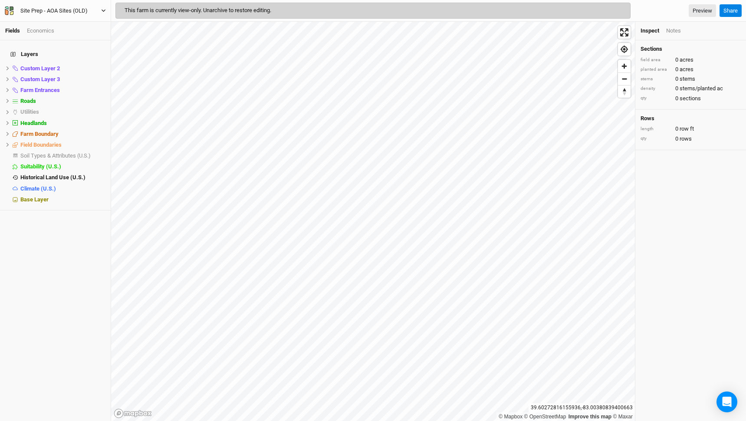
click at [85, 10] on div "Site Prep - AOA Sites (OLD)" at bounding box center [53, 11] width 67 height 9
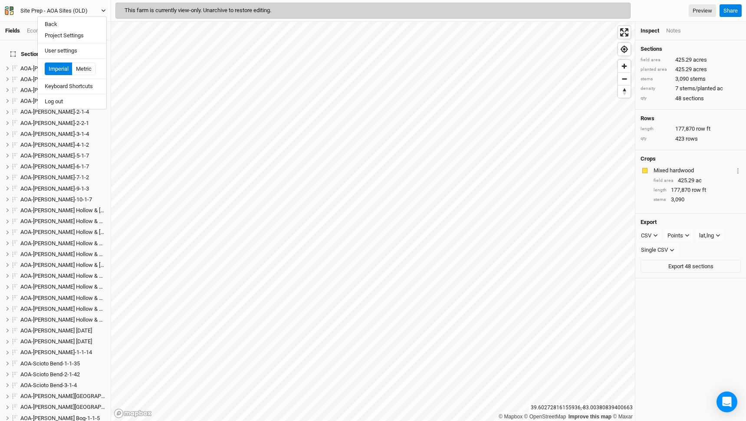
click at [99, 6] on button "Site Prep - AOA Sites (OLD)" at bounding box center [55, 11] width 102 height 10
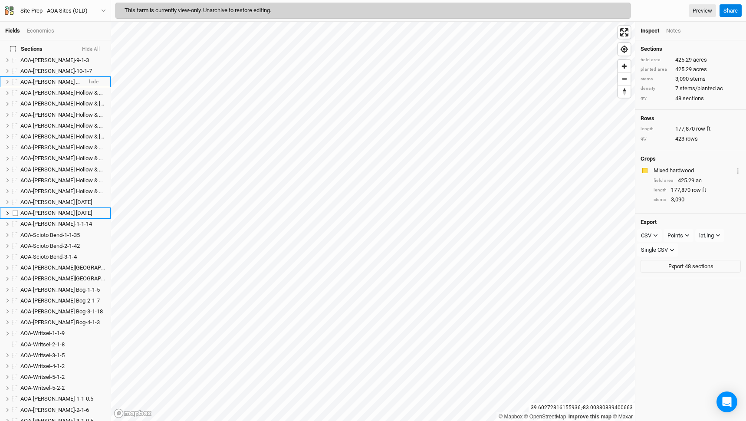
scroll to position [331, 0]
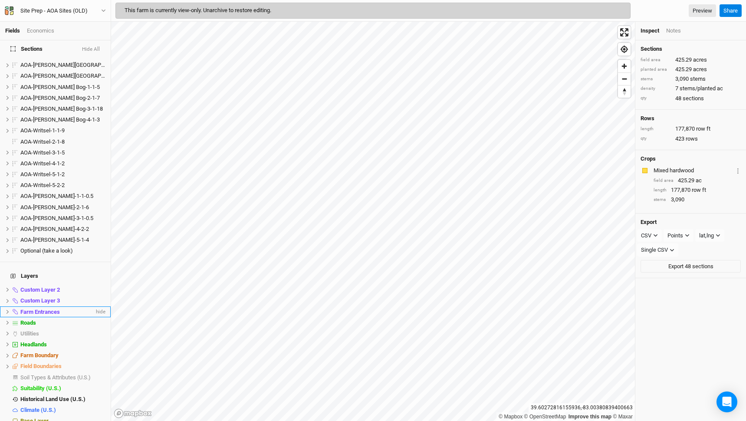
click at [49, 309] on span "Farm Entrances" at bounding box center [40, 312] width 40 height 7
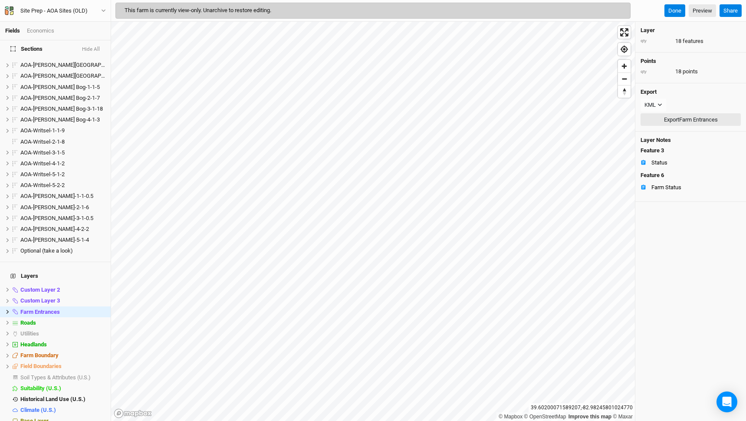
click at [692, 117] on button "Export Farm Entrances" at bounding box center [691, 119] width 100 height 13
click at [75, 5] on div "Site Prep - AOA Sites (OLD) Back Project Settings User settings Imperial Metric…" at bounding box center [55, 11] width 111 height 22
click at [73, 17] on div "Site Prep - AOA Sites (OLD) Back Project Settings User settings Imperial Metric…" at bounding box center [55, 11] width 111 height 22
click at [73, 10] on div "Site Prep - AOA Sites (OLD)" at bounding box center [53, 11] width 67 height 9
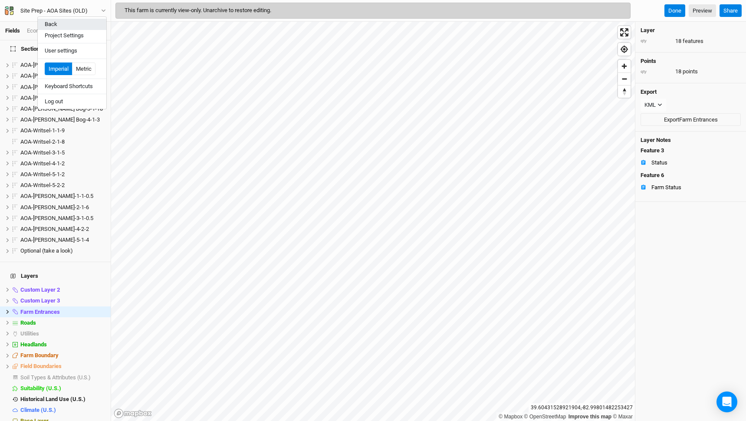
click at [66, 24] on button "Back" at bounding box center [72, 24] width 69 height 11
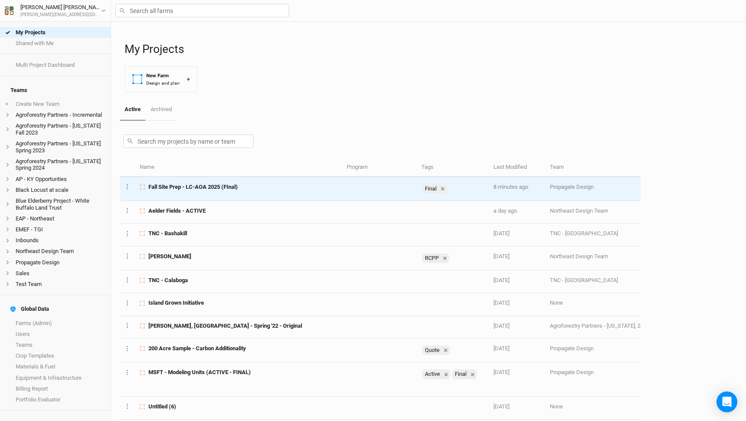
click at [174, 188] on span "Fall Site Prep - LC-AOA 2025 (FInal)" at bounding box center [193, 187] width 89 height 8
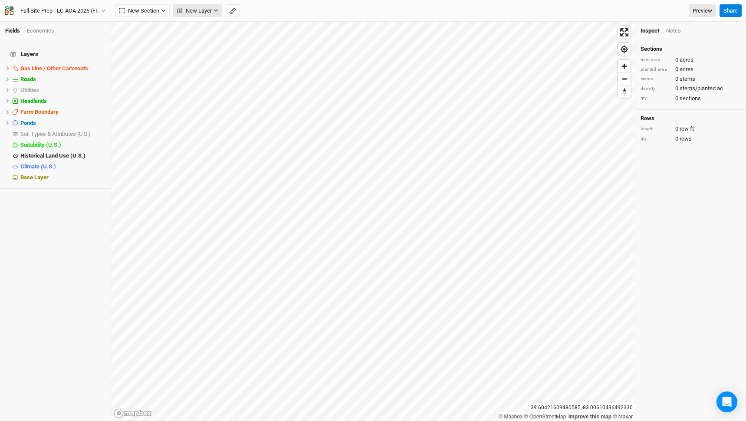
click at [193, 12] on span "New Layer" at bounding box center [194, 11] width 35 height 9
click at [207, 30] on span "Custom" at bounding box center [199, 29] width 36 height 10
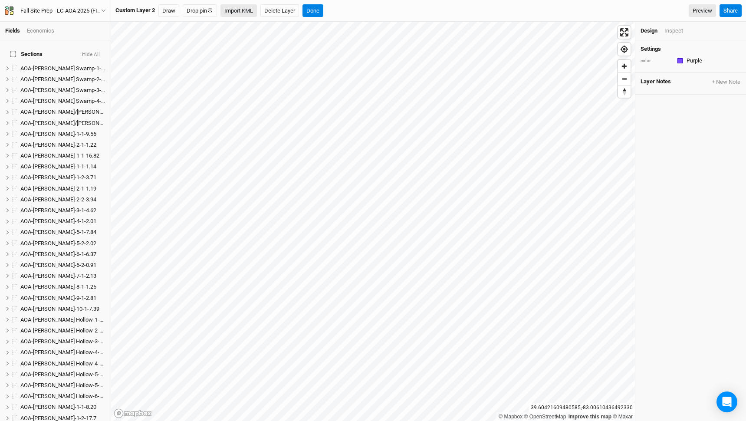
click at [244, 9] on button "Import KML" at bounding box center [239, 10] width 36 height 13
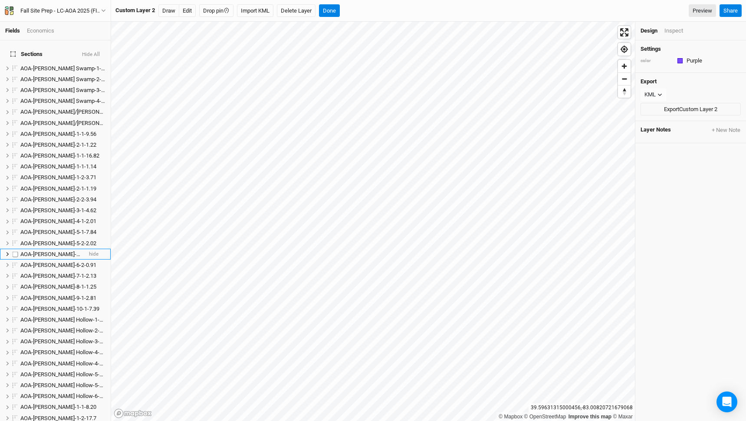
scroll to position [550, 0]
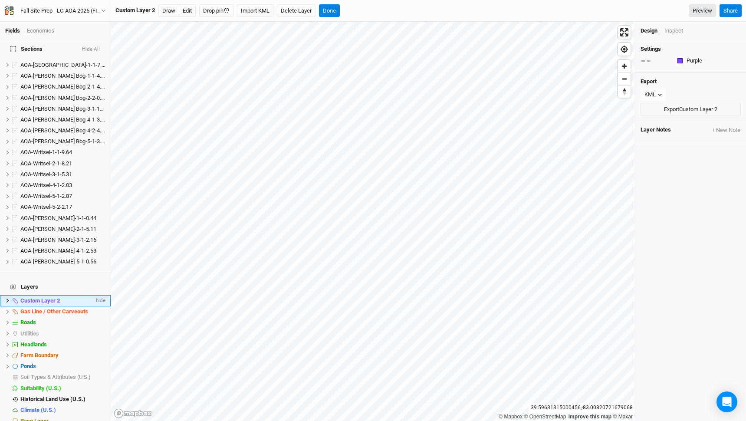
click at [39, 297] on span "Custom Layer 2" at bounding box center [40, 300] width 40 height 7
type input "Farm Entrances"
click at [3, 295] on li "Farm Entrances hide" at bounding box center [55, 300] width 111 height 11
click at [10, 298] on span at bounding box center [15, 300] width 10 height 5
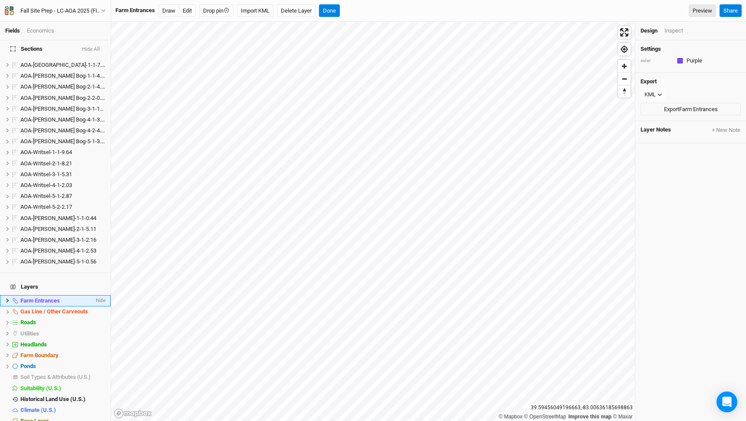
click at [7, 298] on icon at bounding box center [7, 300] width 5 height 5
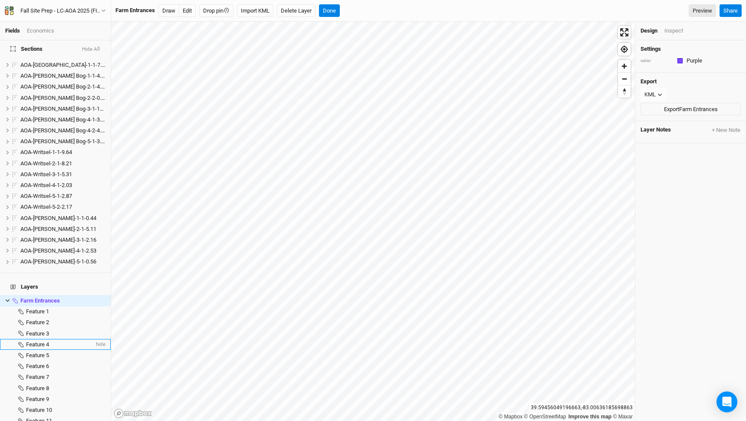
click at [46, 341] on span "Feature 4" at bounding box center [37, 344] width 23 height 7
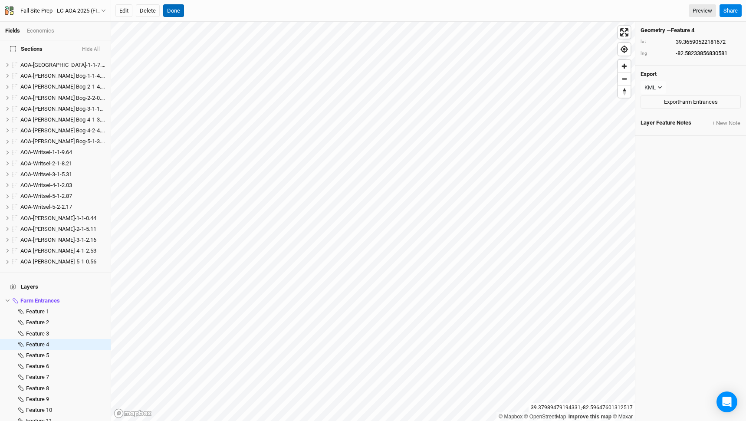
click at [178, 13] on button "Done" at bounding box center [173, 10] width 21 height 13
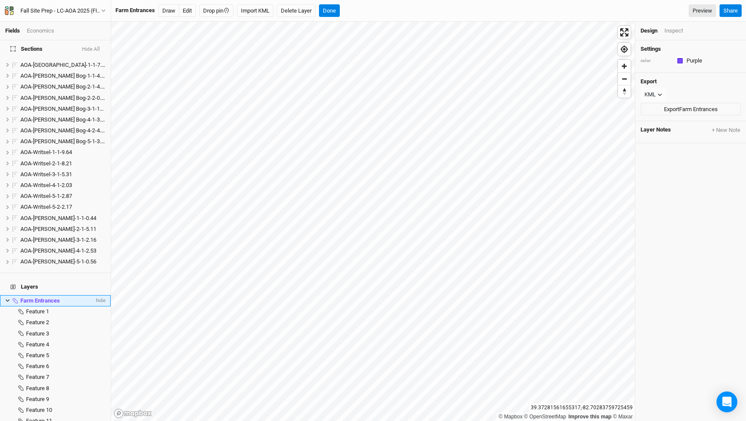
click at [6, 300] on icon at bounding box center [8, 301] width 4 height 3
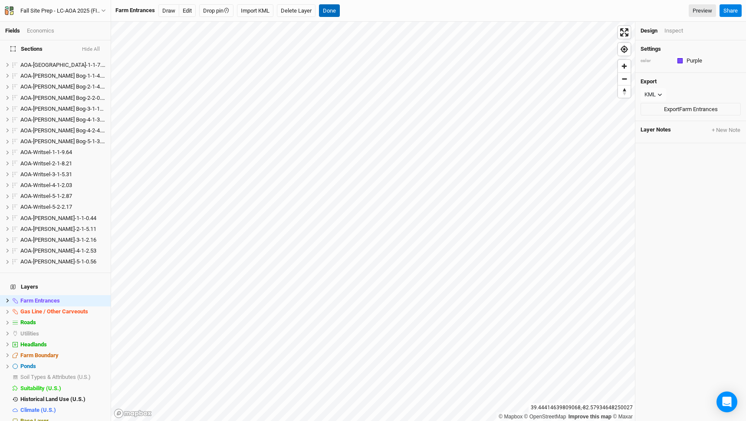
click at [330, 10] on button "Done" at bounding box center [329, 10] width 21 height 13
